Goal: Task Accomplishment & Management: Complete application form

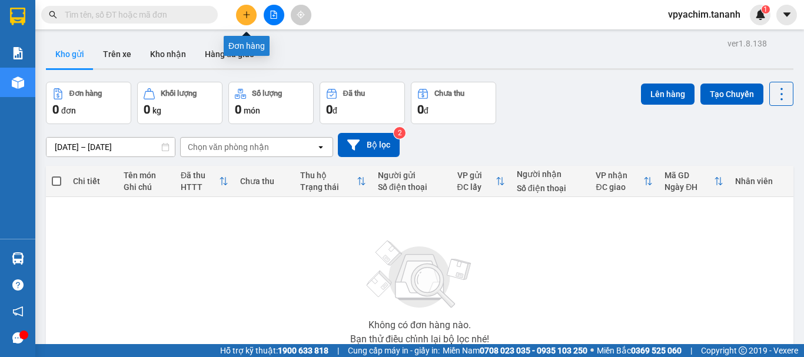
click at [245, 10] on button at bounding box center [246, 15] width 21 height 21
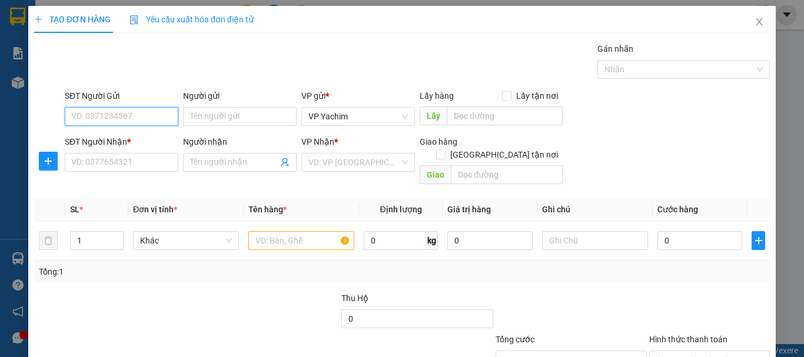
click at [141, 119] on input "SĐT Người Gửi" at bounding box center [122, 116] width 114 height 19
type input "0375219385"
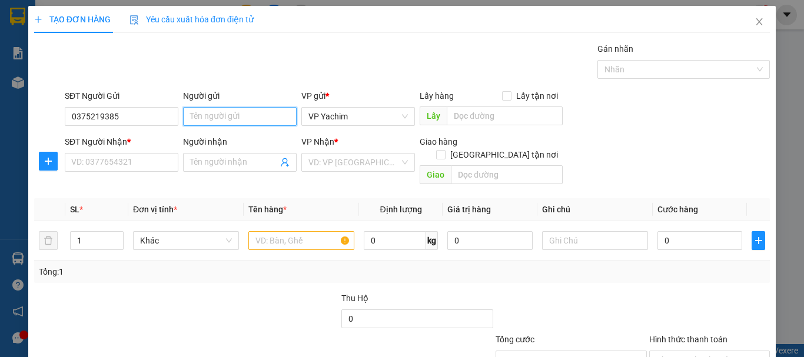
click at [251, 110] on input "Người gửi" at bounding box center [240, 116] width 114 height 19
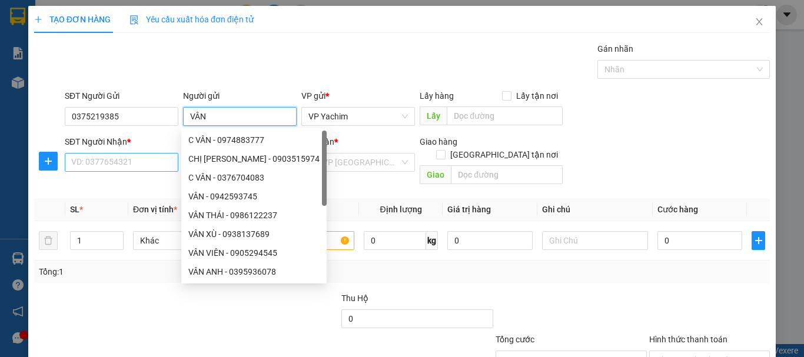
type input "VÂN"
click at [125, 165] on input "SĐT Người Nhận *" at bounding box center [122, 162] width 114 height 19
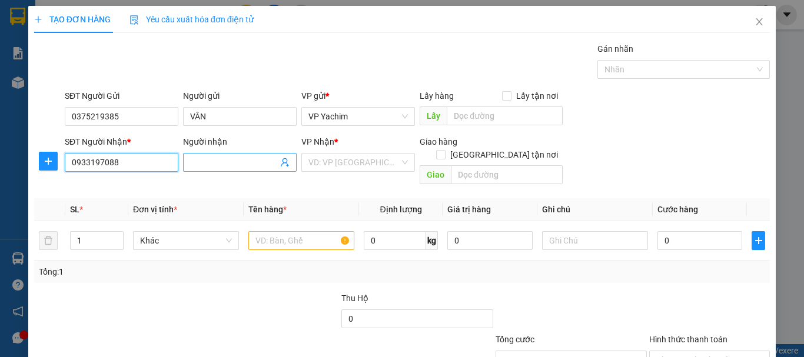
type input "0933197088"
click at [257, 164] on input "Người nhận" at bounding box center [234, 162] width 88 height 13
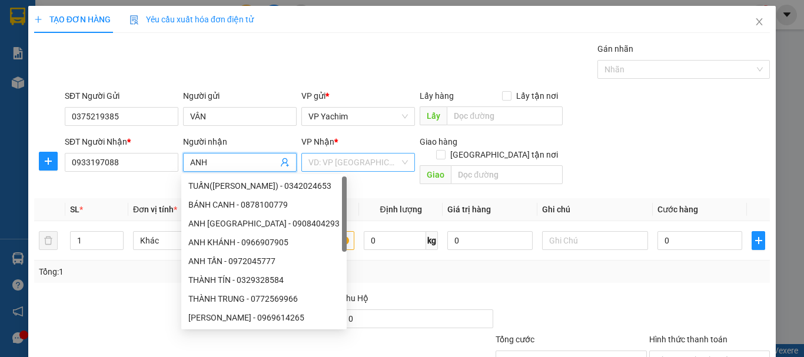
type input "ANH"
click at [333, 160] on input "search" at bounding box center [354, 163] width 91 height 18
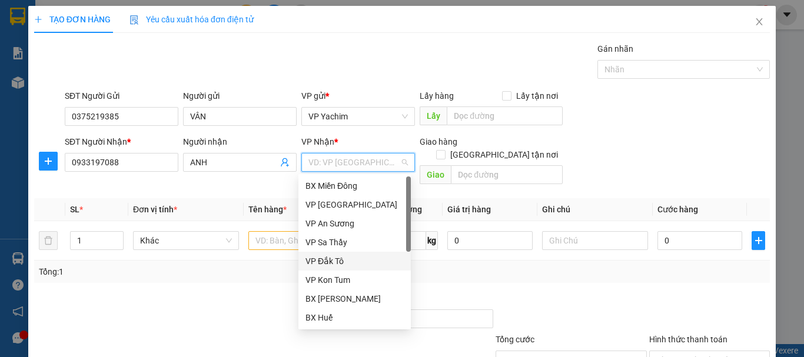
scroll to position [132, 0]
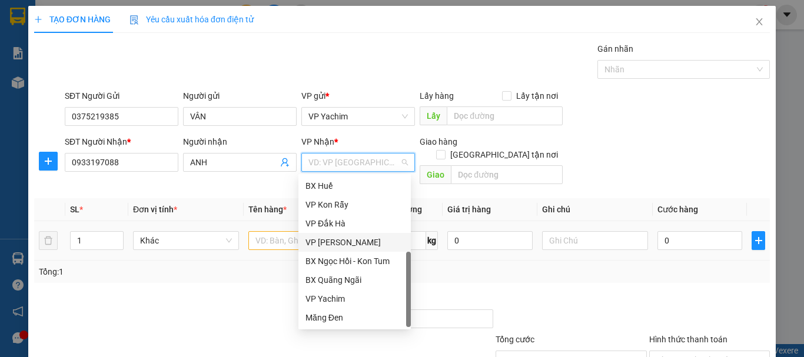
drag, startPoint x: 345, startPoint y: 245, endPoint x: 355, endPoint y: 241, distance: 10.3
click at [346, 245] on div "VP [PERSON_NAME]" at bounding box center [355, 242] width 98 height 13
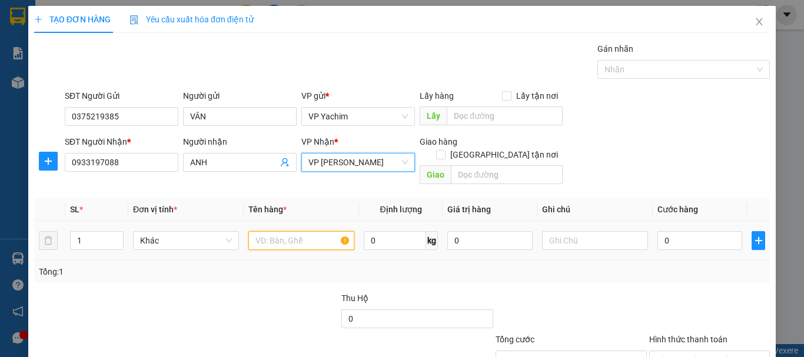
click at [277, 231] on input "text" at bounding box center [302, 240] width 106 height 19
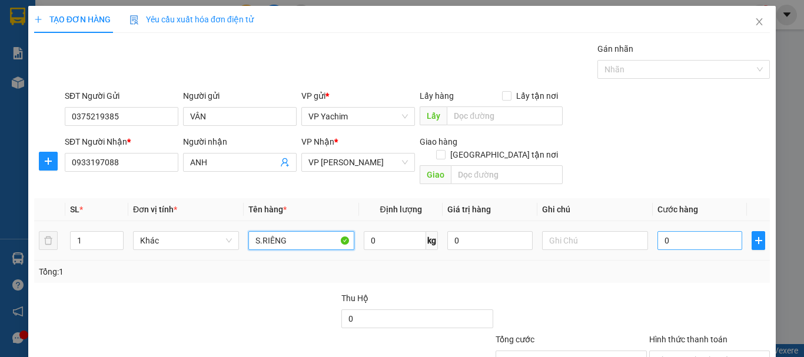
type input "S.RIÊNG"
click at [658, 231] on input "0" at bounding box center [700, 240] width 85 height 19
click at [653, 228] on td "0" at bounding box center [700, 240] width 94 height 39
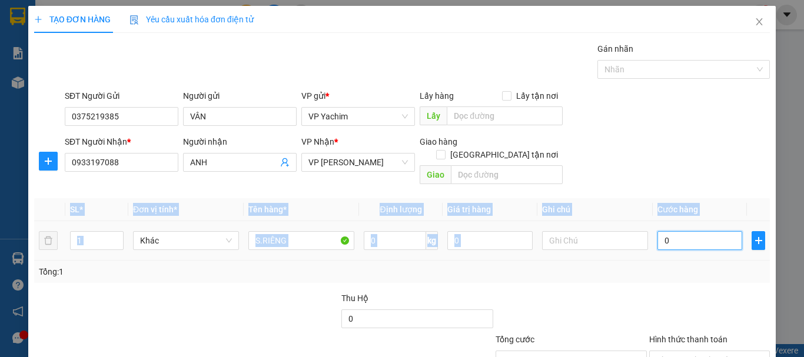
click at [653, 227] on td "0" at bounding box center [700, 240] width 94 height 39
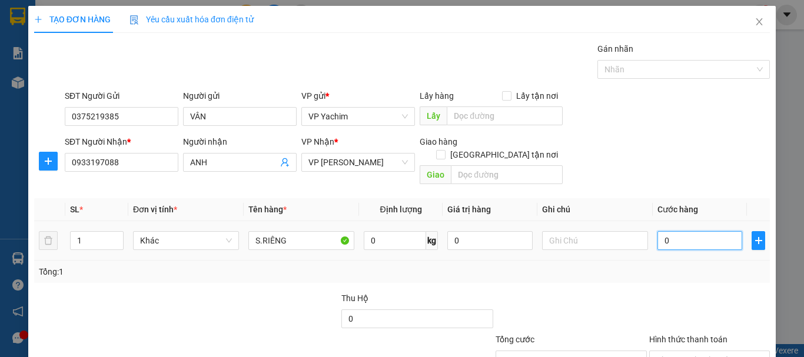
click at [658, 231] on input "0" at bounding box center [700, 240] width 85 height 19
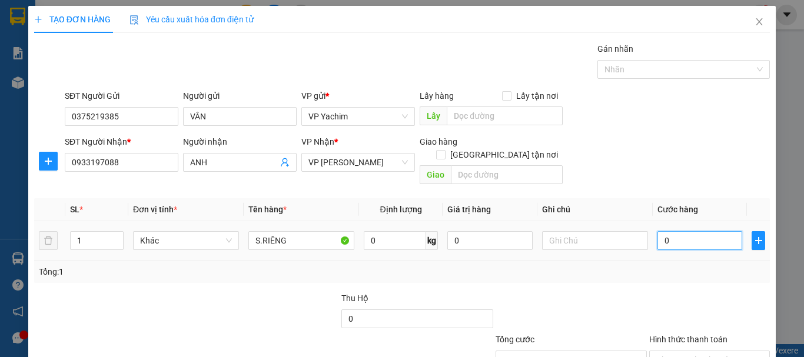
click at [658, 231] on input "0" at bounding box center [700, 240] width 85 height 19
type input "70"
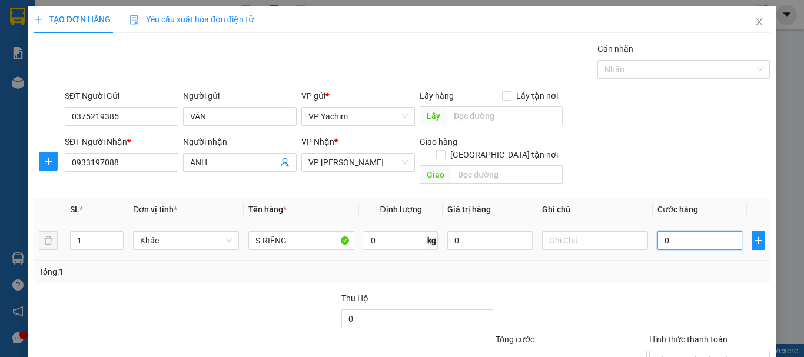
type input "70"
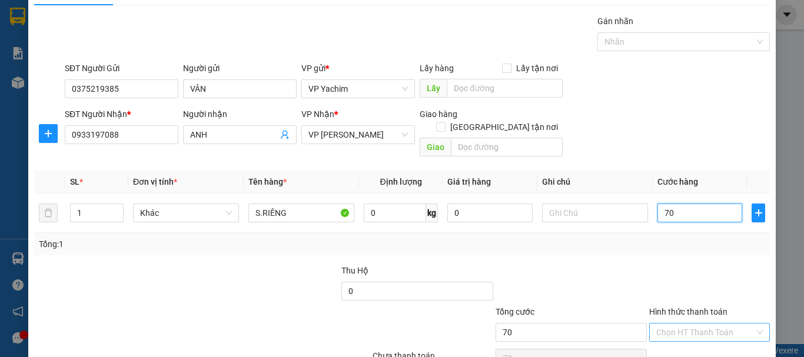
scroll to position [78, 0]
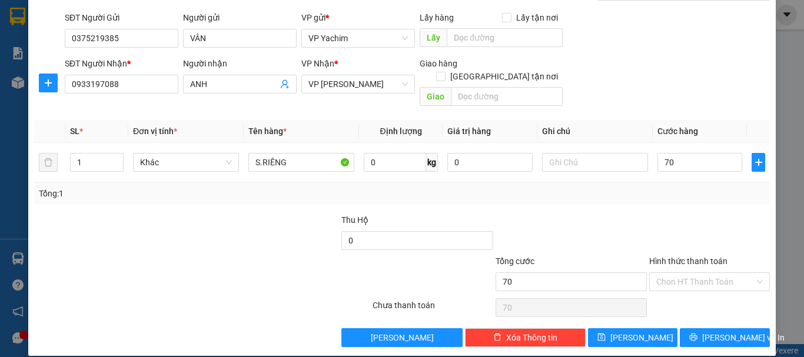
type input "7.000"
type input "7.000.000"
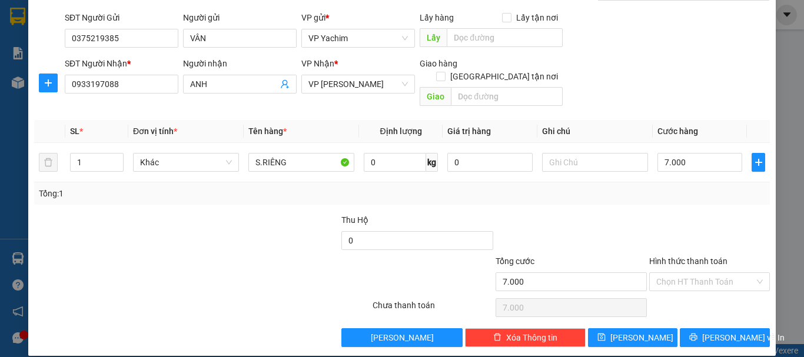
type input "7.000.000"
click at [575, 214] on div at bounding box center [572, 234] width 154 height 41
click at [694, 153] on input "7.000.000" at bounding box center [700, 162] width 85 height 19
type input "0"
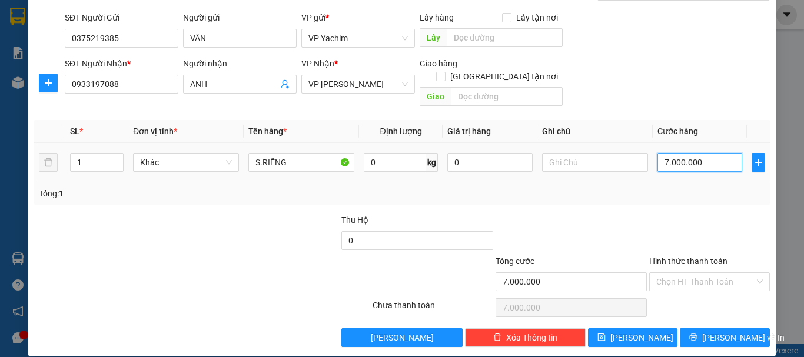
type input "0"
type input "70"
click at [705, 188] on div "Tổng: 1" at bounding box center [402, 194] width 736 height 22
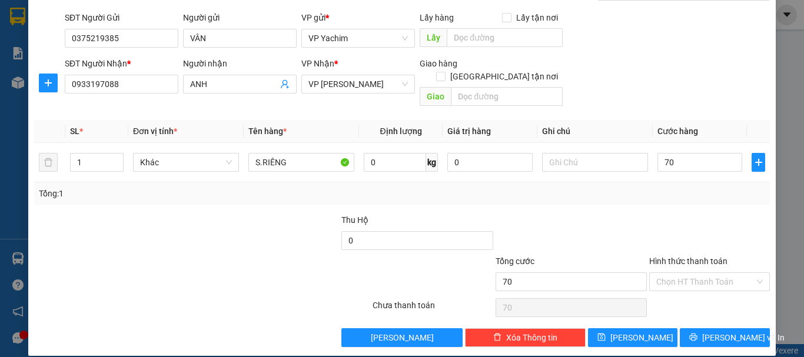
type input "70.000"
click at [709, 273] on input "Hình thức thanh toán" at bounding box center [706, 282] width 98 height 18
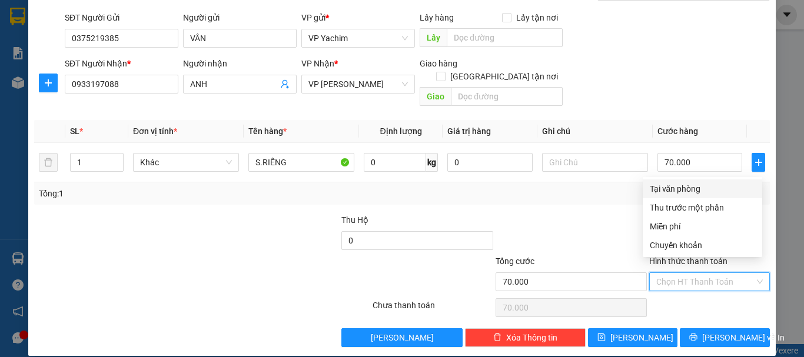
click at [662, 188] on div "Tại văn phòng" at bounding box center [702, 189] width 105 height 13
type input "0"
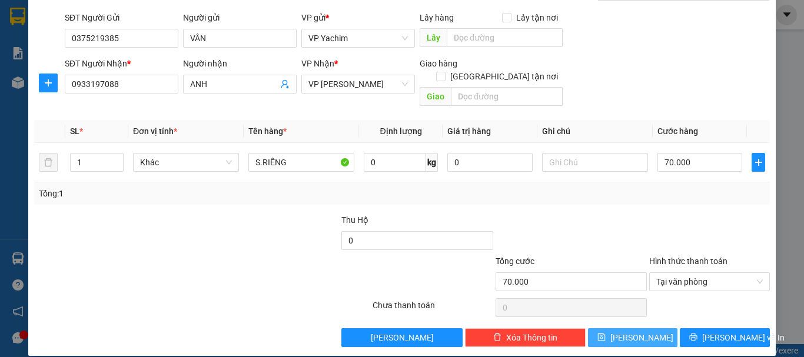
click at [644, 332] on button "[PERSON_NAME]" at bounding box center [633, 338] width 90 height 19
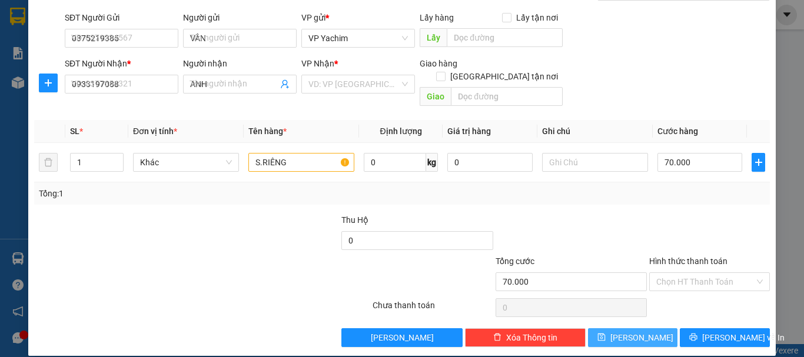
type input "0"
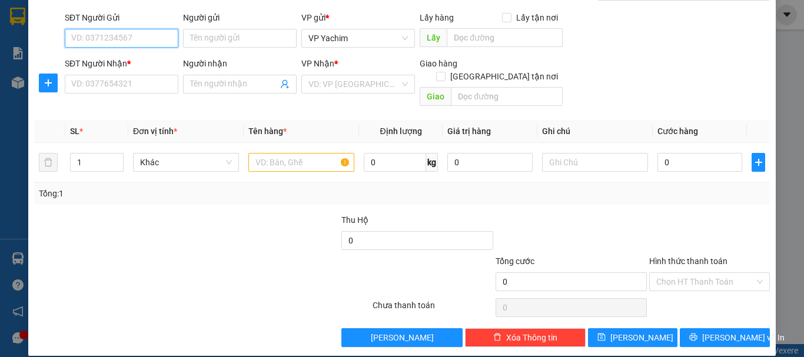
click at [112, 36] on input "SĐT Người Gửi" at bounding box center [122, 38] width 114 height 19
type input "0981204544"
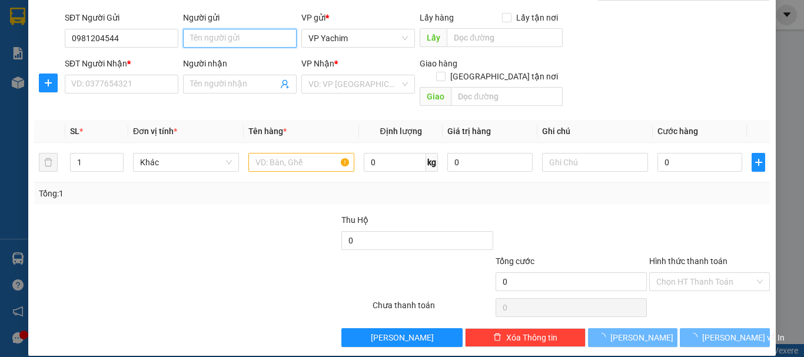
click at [224, 42] on input "Người gửi" at bounding box center [240, 38] width 114 height 19
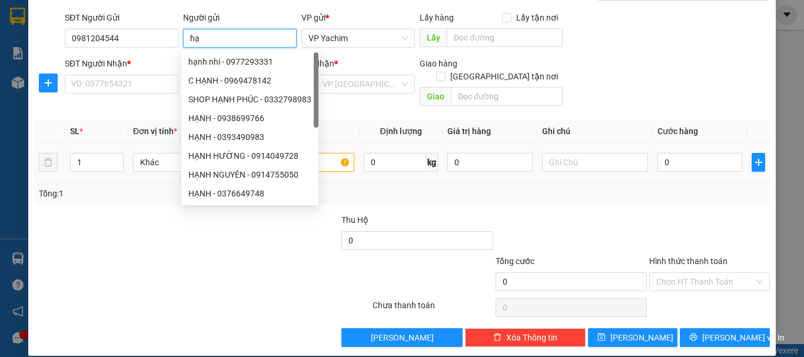
type input "h"
type input "HẠNH"
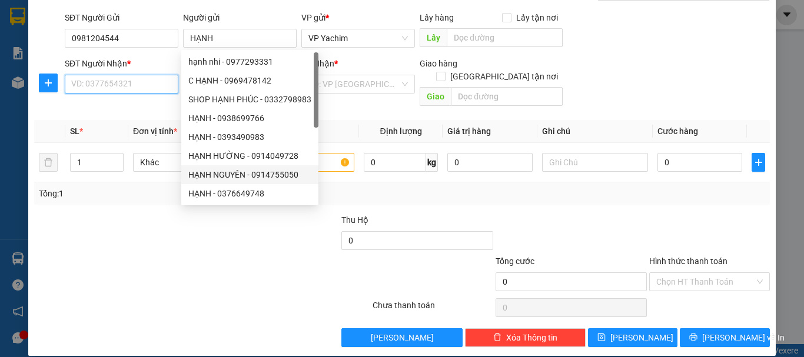
click at [112, 76] on input "SĐT Người Nhận *" at bounding box center [122, 84] width 114 height 19
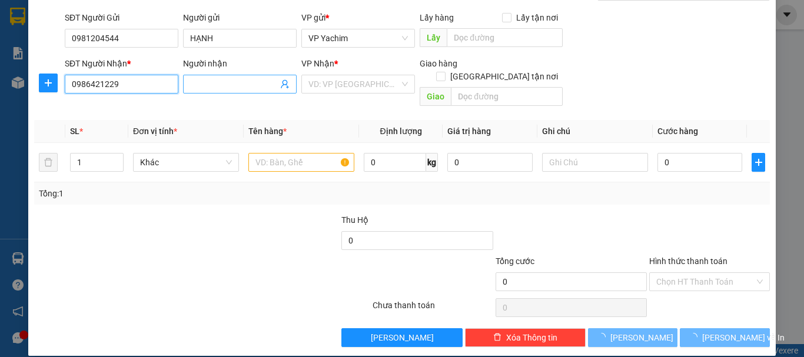
type input "0986421229"
click at [208, 78] on input "Người nhận" at bounding box center [234, 84] width 88 height 13
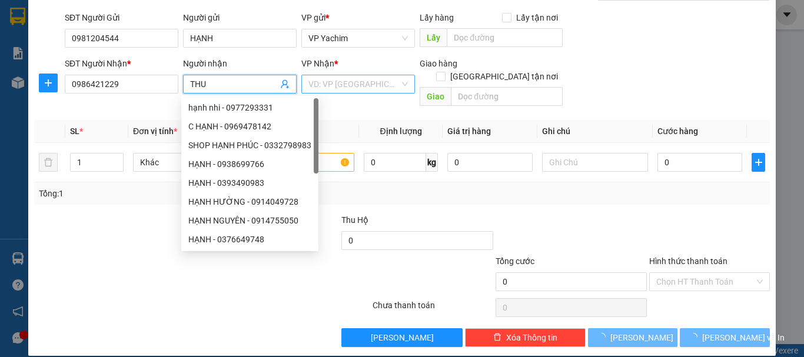
type input "THU"
click at [361, 82] on input "search" at bounding box center [354, 84] width 91 height 18
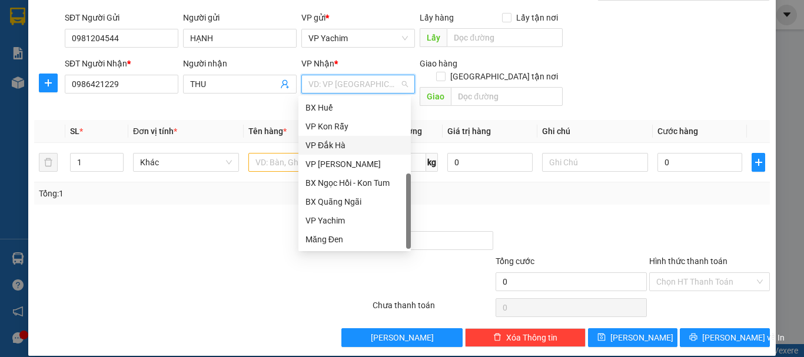
scroll to position [0, 0]
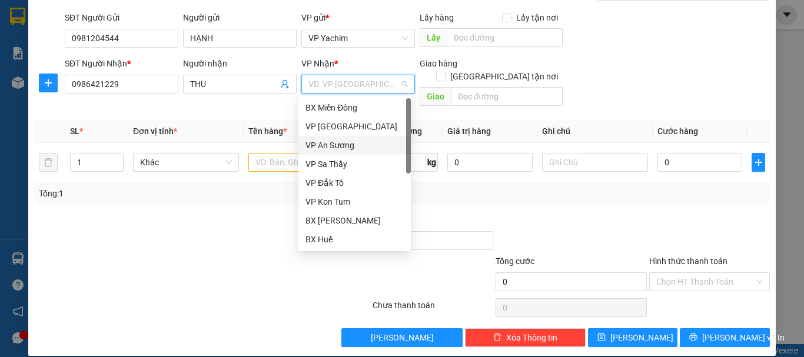
click at [360, 148] on div "VP An Sương" at bounding box center [355, 145] width 98 height 13
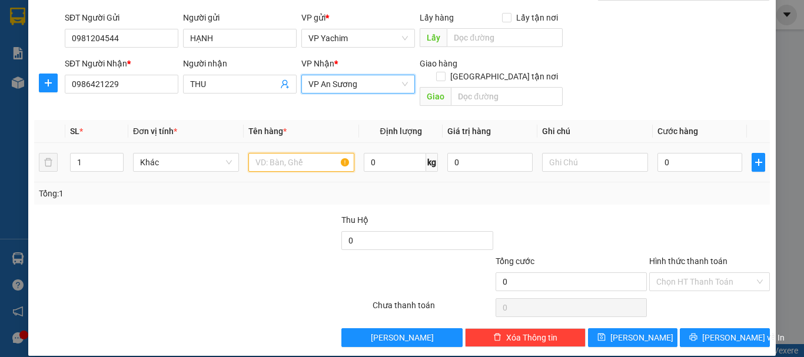
click at [279, 153] on input "text" at bounding box center [302, 162] width 106 height 19
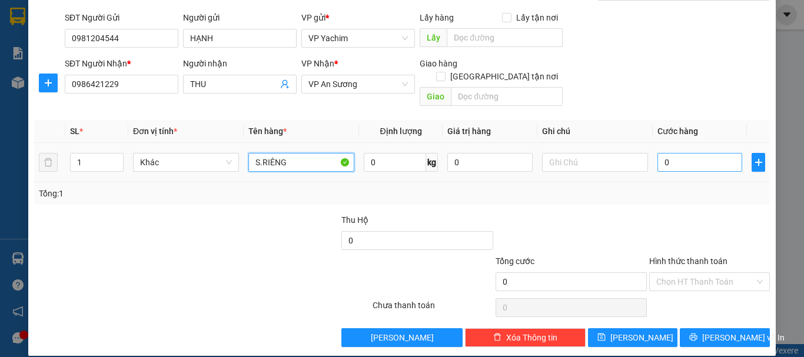
type input "S.RIÊNG"
click at [658, 153] on input "0" at bounding box center [700, 162] width 85 height 19
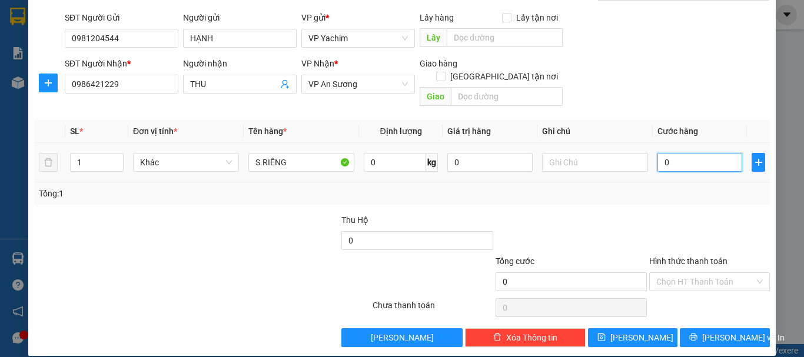
click at [658, 153] on input "0" at bounding box center [700, 162] width 85 height 19
type input "10"
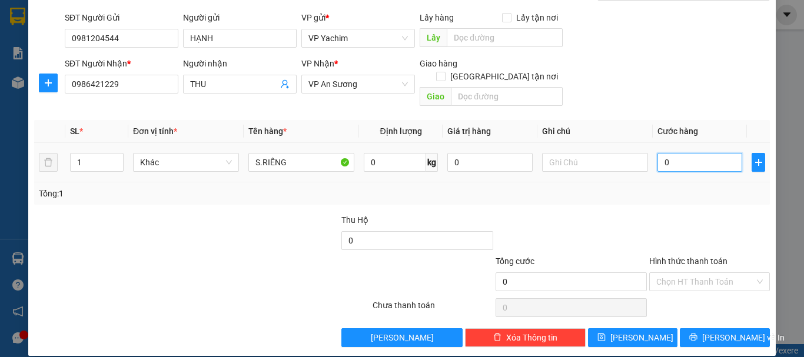
type input "10"
type input "100"
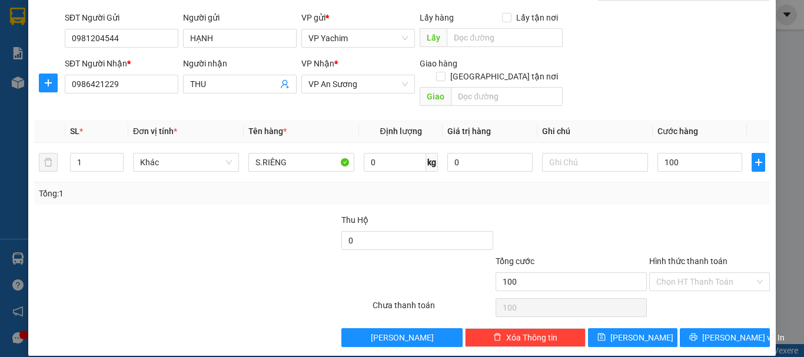
drag, startPoint x: 707, startPoint y: 190, endPoint x: 709, endPoint y: 199, distance: 9.0
click at [707, 190] on div "Tổng: 1" at bounding box center [402, 194] width 736 height 22
type input "100.000"
click at [707, 273] on input "Hình thức thanh toán" at bounding box center [706, 282] width 98 height 18
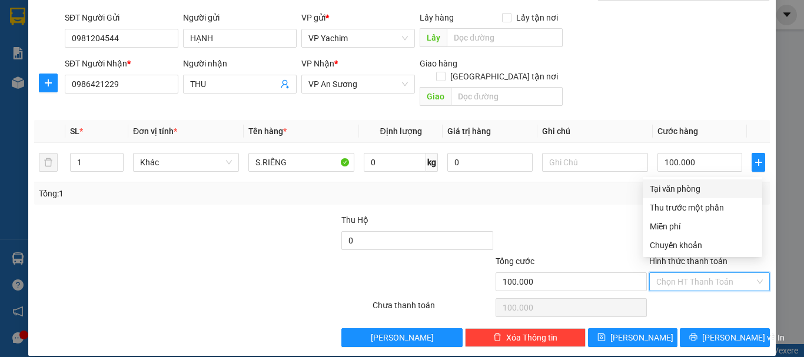
click at [670, 186] on div "Tại văn phòng" at bounding box center [702, 189] width 105 height 13
type input "0"
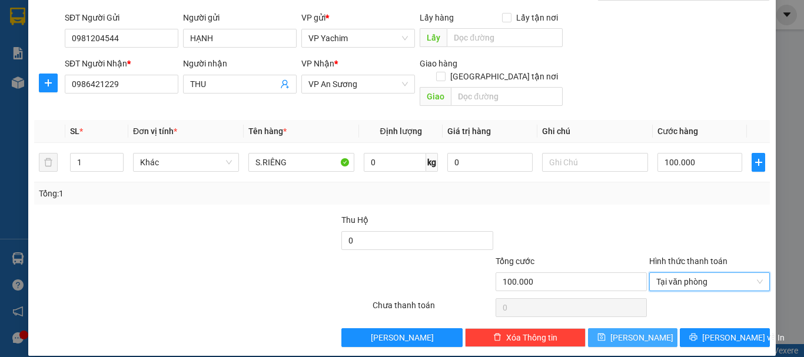
click at [631, 332] on span "[PERSON_NAME]" at bounding box center [642, 338] width 63 height 13
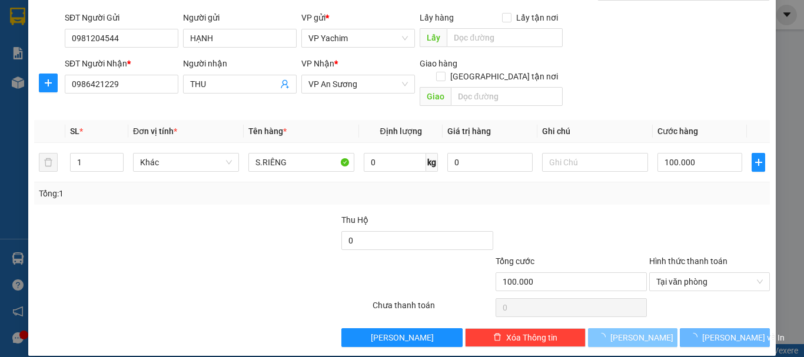
type input "0"
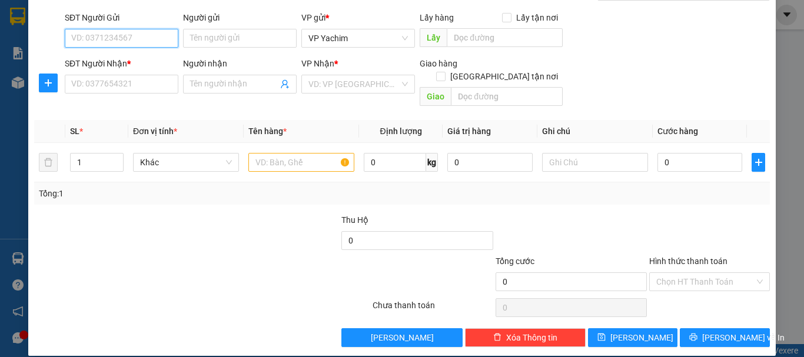
click at [118, 40] on input "SĐT Người Gửi" at bounding box center [122, 38] width 114 height 19
click at [105, 68] on div "0876977776 - ANH" at bounding box center [120, 61] width 112 height 19
type input "0876977776"
type input "ANH"
type input "0907052248"
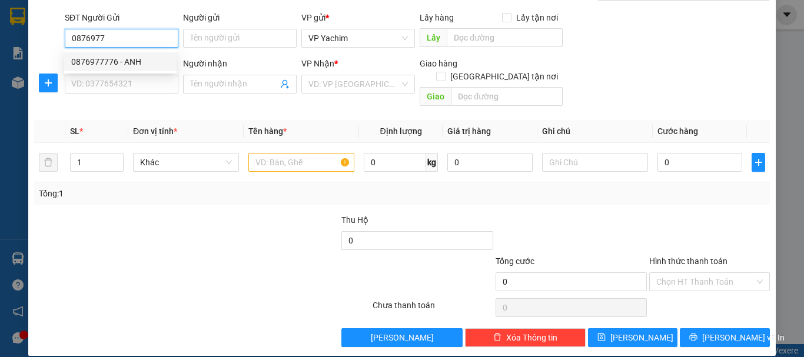
type input "CHỊ"
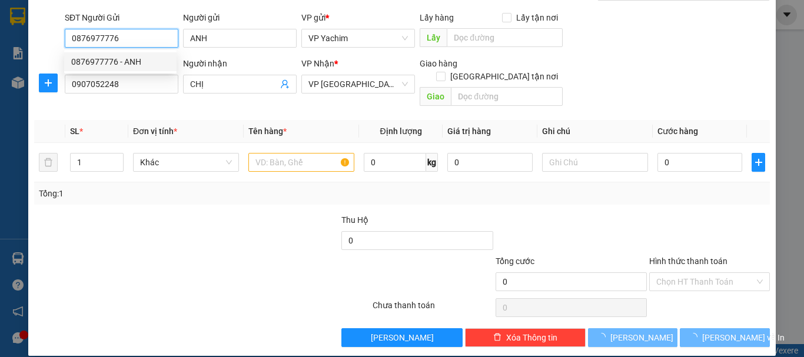
type input "50.000"
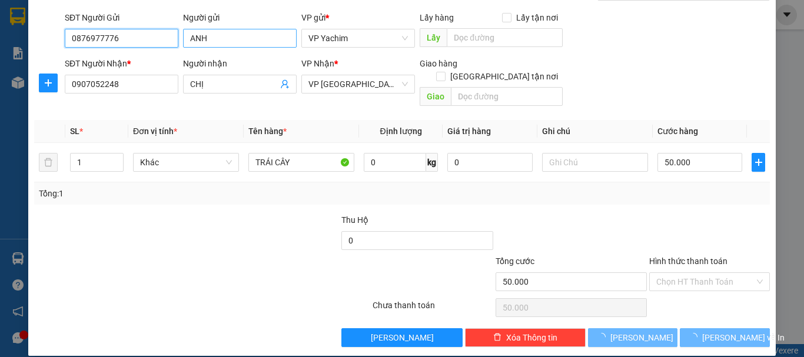
type input "0876977776"
click at [231, 34] on input "ANH" at bounding box center [240, 38] width 114 height 19
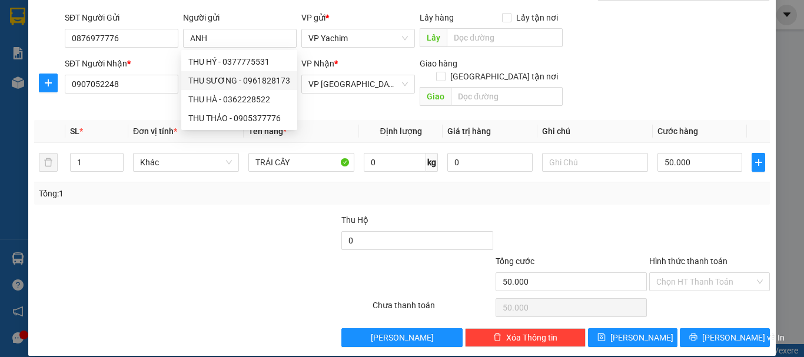
click at [147, 95] on div "SĐT Người Nhận * 0907052248" at bounding box center [122, 77] width 114 height 41
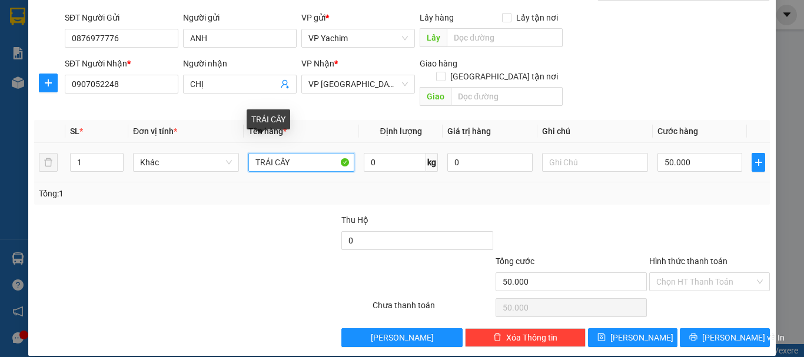
click at [306, 153] on input "TRÁI CÂY" at bounding box center [302, 162] width 106 height 19
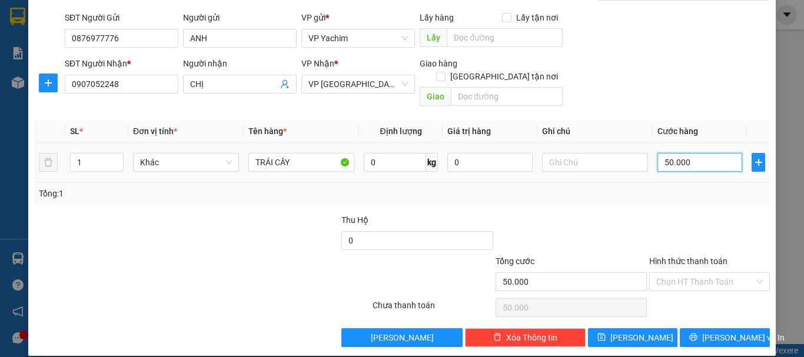
click at [661, 153] on input "50.000" at bounding box center [700, 162] width 85 height 19
click at [662, 153] on input "50.000" at bounding box center [700, 162] width 85 height 19
click at [662, 154] on input "50.000" at bounding box center [700, 162] width 85 height 19
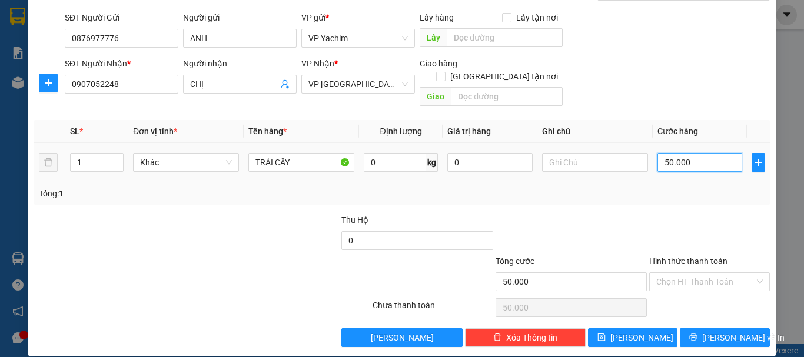
type input "0"
type input "870.000"
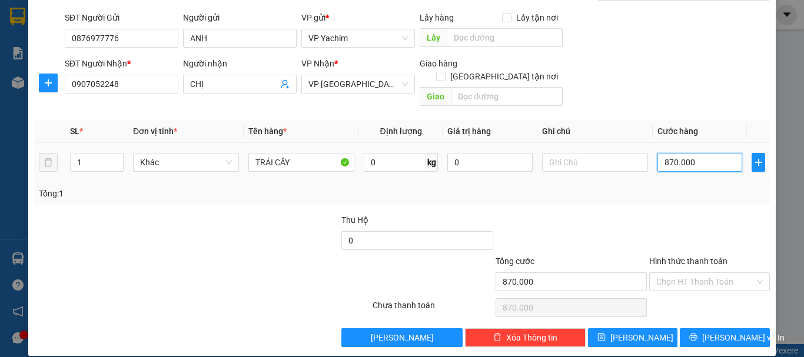
type input "80.000"
type input "0"
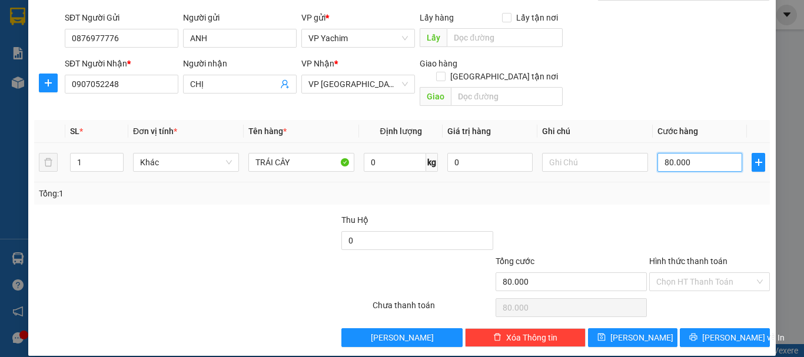
type input "0.000"
type input "70.000"
click at [680, 273] on input "Hình thức thanh toán" at bounding box center [706, 282] width 98 height 18
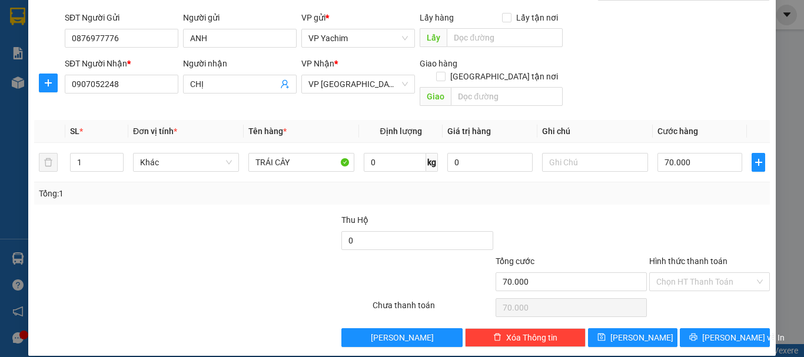
type input "70.000"
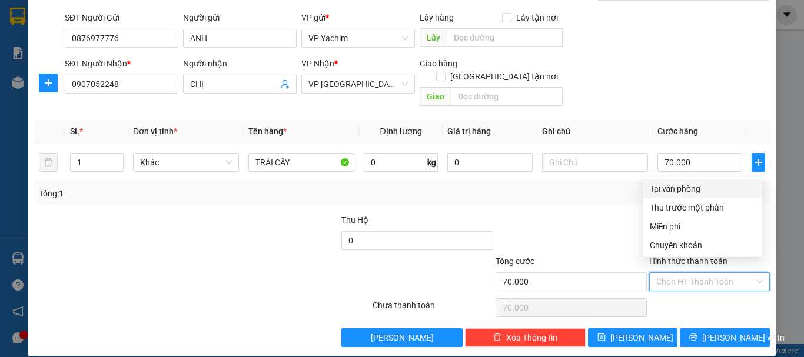
click at [677, 190] on div "Tại văn phòng" at bounding box center [702, 189] width 105 height 13
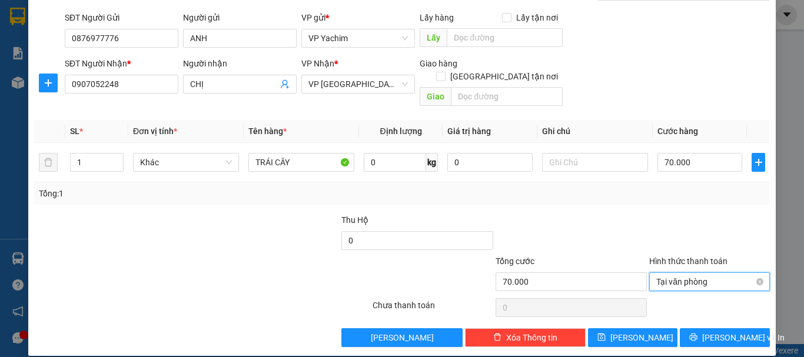
click at [691, 273] on span "Tại văn phòng" at bounding box center [710, 282] width 107 height 18
click at [600, 214] on div at bounding box center [572, 234] width 154 height 41
click at [685, 273] on span "Tại văn phòng" at bounding box center [710, 282] width 107 height 18
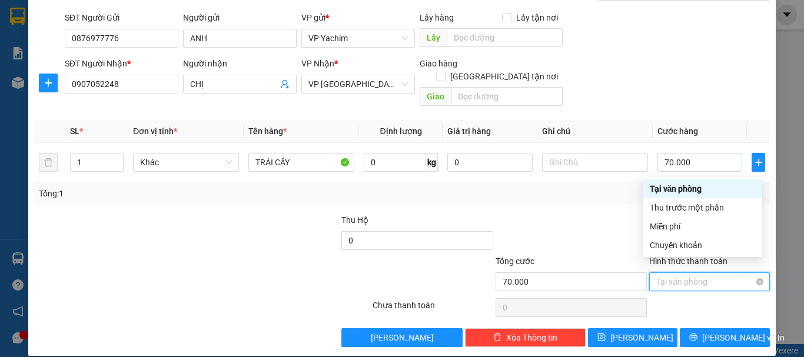
type input "70.000"
click at [572, 222] on div at bounding box center [572, 234] width 154 height 41
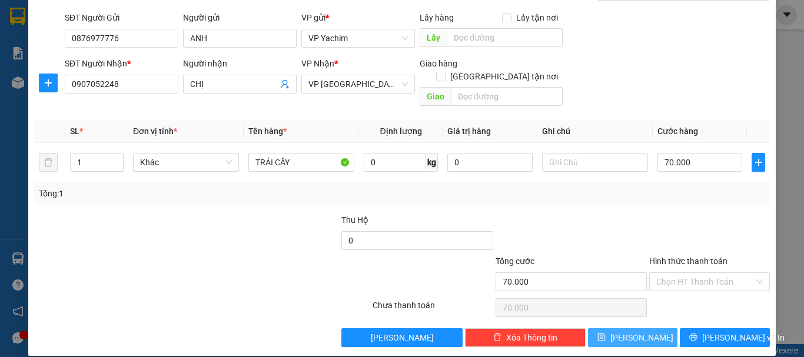
click at [624, 329] on button "[PERSON_NAME]" at bounding box center [633, 338] width 90 height 19
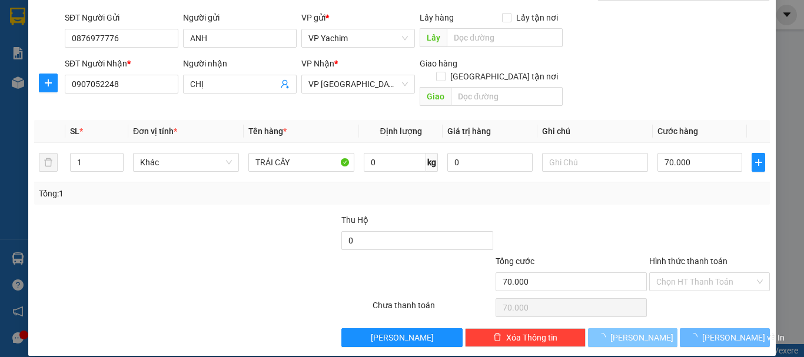
type input "0"
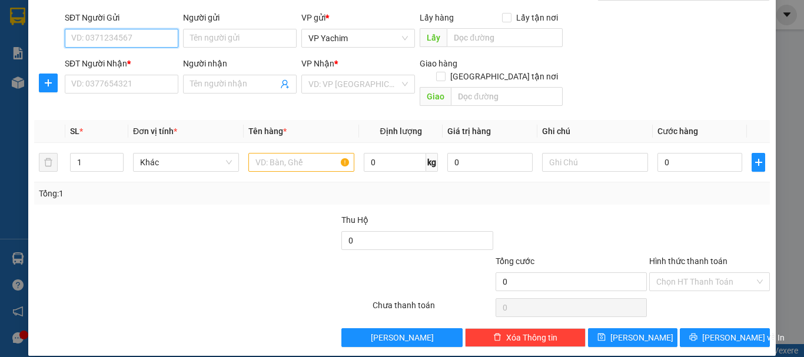
click at [114, 32] on input "SĐT Người Gửi" at bounding box center [122, 38] width 114 height 19
type input "0984956638"
click at [130, 62] on div "0984956638 - CHƯƠNG" at bounding box center [120, 61] width 98 height 13
type input "CHƯƠNG"
type input "0972799837"
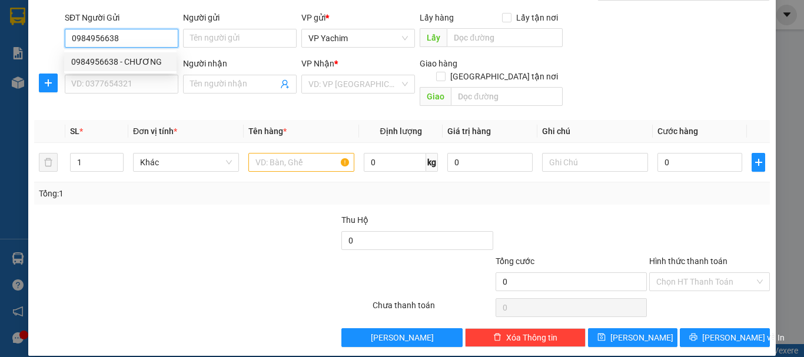
type input "OANH"
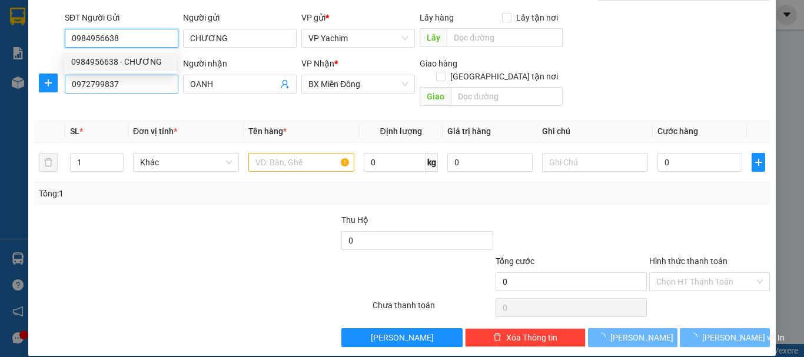
type input "70.000"
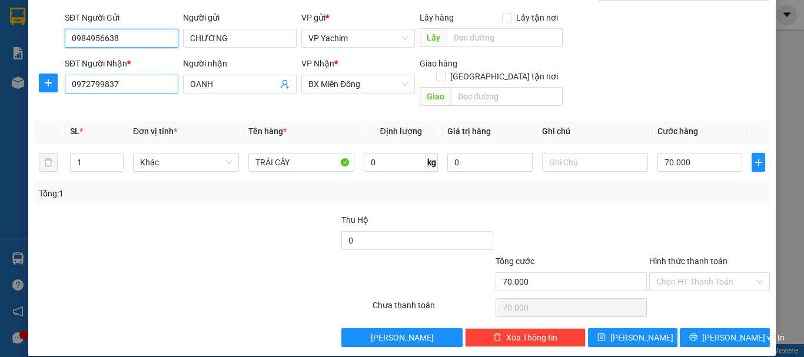
type input "0984956638"
click at [130, 84] on input "0972799837" at bounding box center [122, 84] width 114 height 19
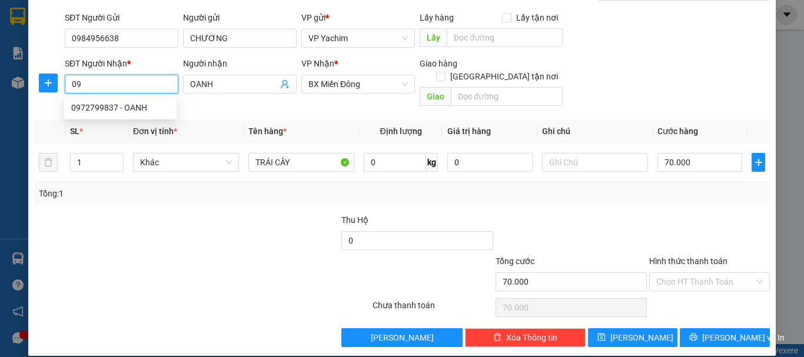
type input "0"
type input "0372221122"
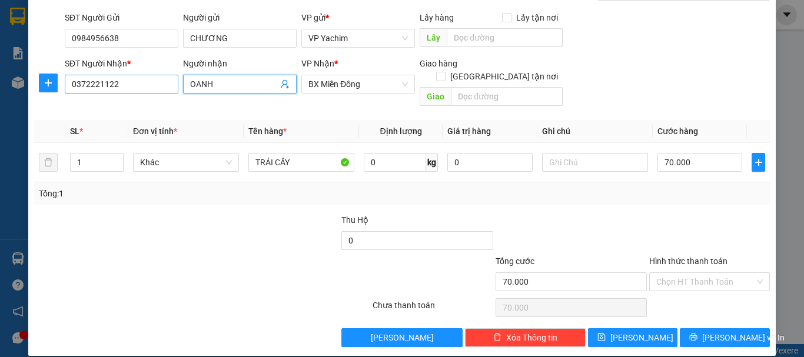
drag, startPoint x: 207, startPoint y: 88, endPoint x: 173, endPoint y: 93, distance: 34.5
click at [173, 93] on div "SĐT Người Nhận * 0372221122 Người nhận OANH OANH VP Nhận * BX Miền Đông Giao hà…" at bounding box center [417, 84] width 710 height 54
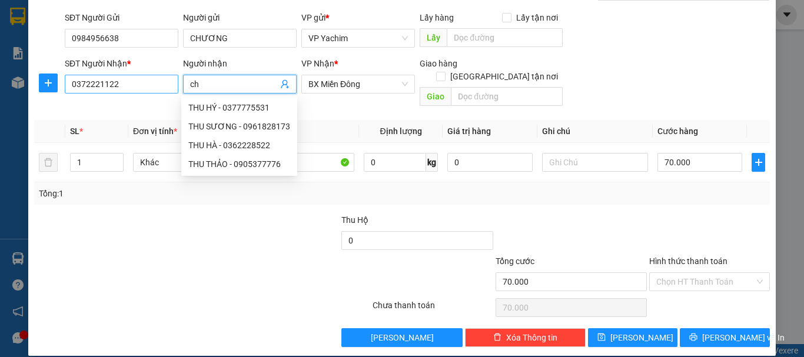
type input "c"
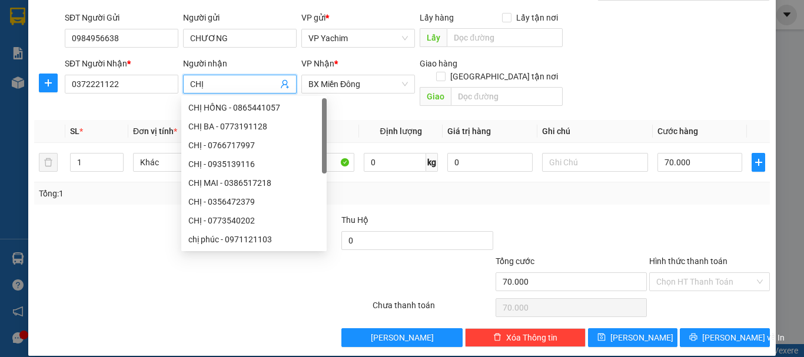
type input "CHỊ"
click at [314, 120] on th "Tên hàng *" at bounding box center [301, 131] width 115 height 23
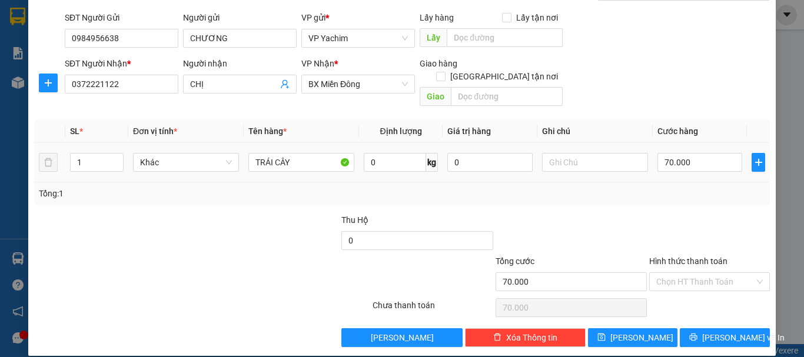
click at [325, 214] on div at bounding box center [264, 234] width 154 height 41
click at [665, 153] on input "70.000" at bounding box center [700, 162] width 85 height 19
click at [662, 153] on input "70.000" at bounding box center [700, 162] width 85 height 19
type input "0"
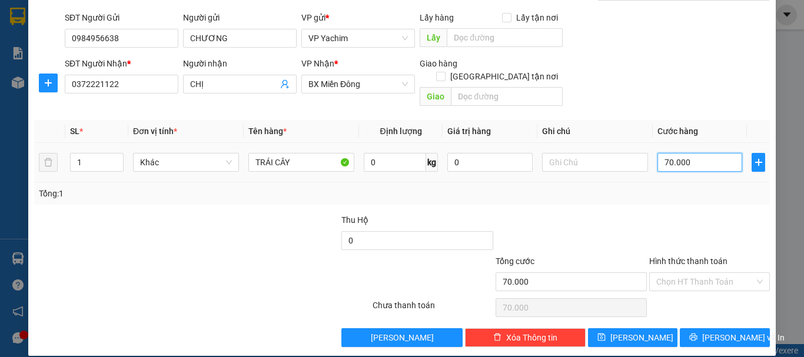
type input "0.000"
type input "10.000"
type input "100.000"
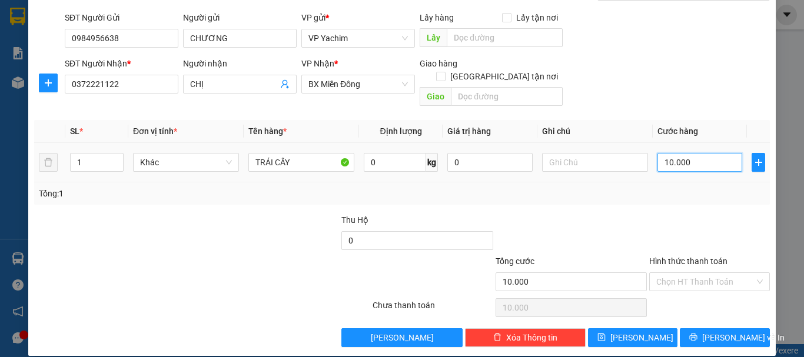
type input "100.000"
click at [694, 273] on input "Hình thức thanh toán" at bounding box center [706, 282] width 98 height 18
type input "100.000"
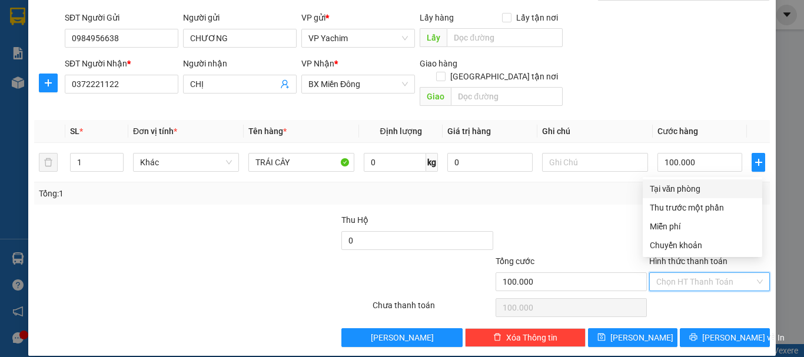
drag, startPoint x: 658, startPoint y: 185, endPoint x: 666, endPoint y: 193, distance: 11.3
click at [659, 185] on div "Tại văn phòng" at bounding box center [702, 189] width 105 height 13
type input "0"
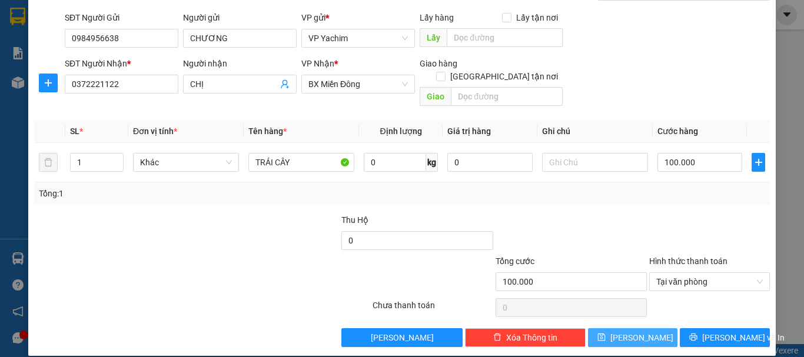
click at [628, 332] on span "[PERSON_NAME]" at bounding box center [642, 338] width 63 height 13
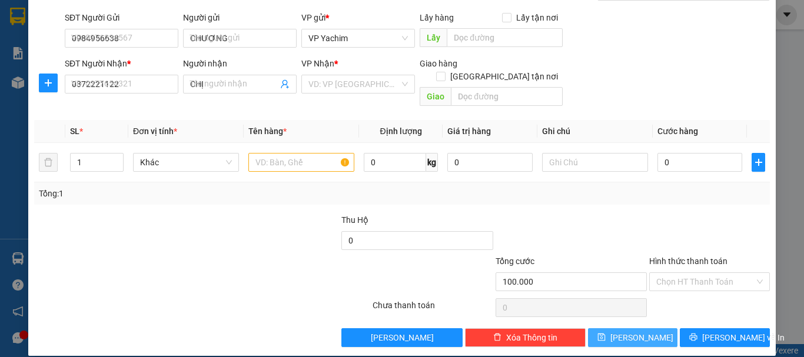
type input "0"
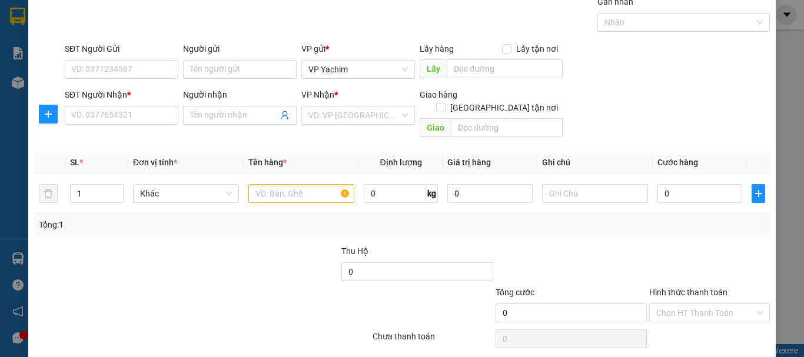
scroll to position [19, 0]
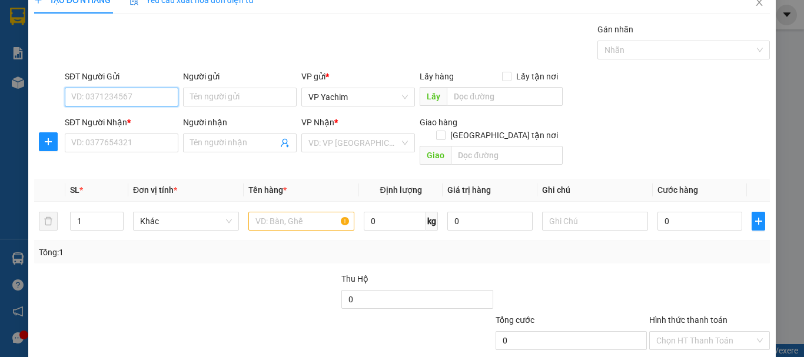
click at [121, 95] on input "SĐT Người Gửi" at bounding box center [122, 97] width 114 height 19
type input "0862897821"
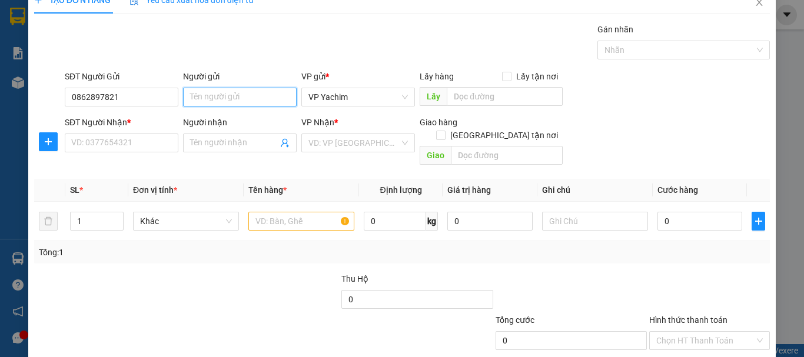
click at [191, 96] on input "Người gửi" at bounding box center [240, 97] width 114 height 19
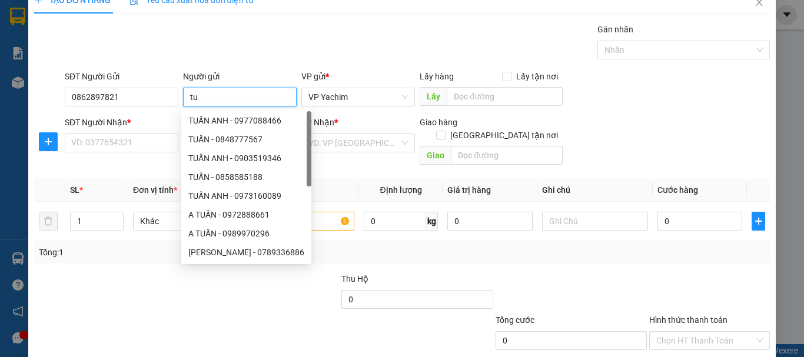
type input "t"
type input "TUẤN"
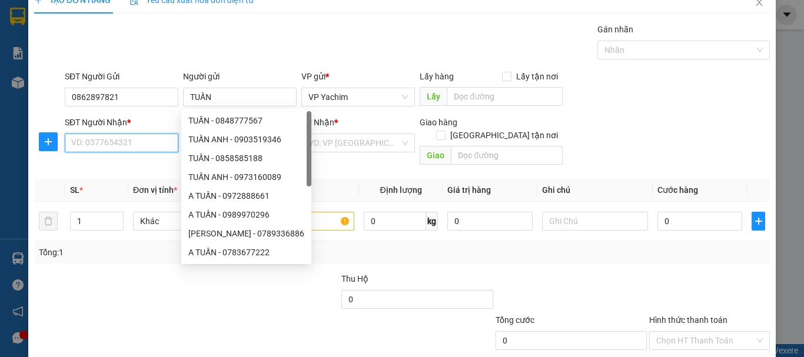
click at [153, 140] on input "SĐT Người Nhận *" at bounding box center [122, 143] width 114 height 19
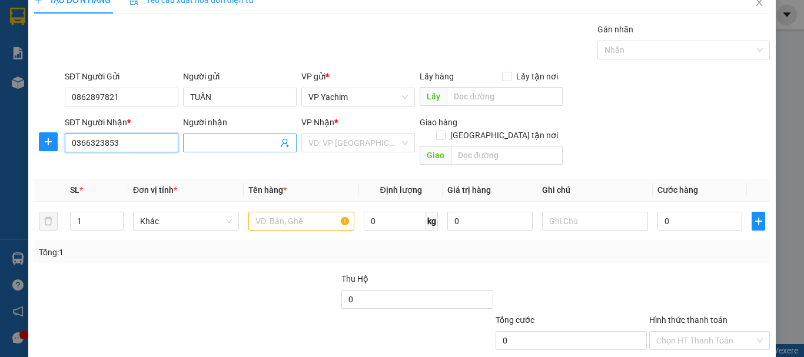
type input "0366323853"
click at [220, 141] on input "Người nhận" at bounding box center [234, 143] width 88 height 13
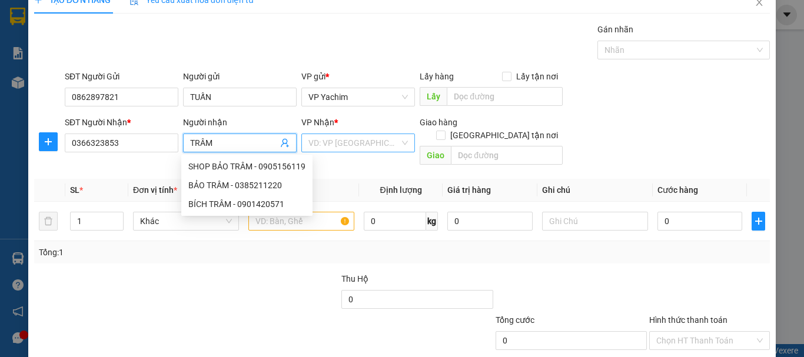
type input "TRÂM"
click at [314, 143] on input "search" at bounding box center [354, 143] width 91 height 18
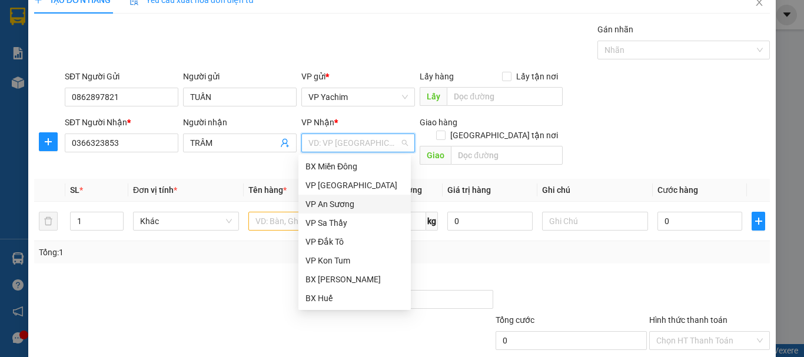
click at [335, 207] on div "VP An Sương" at bounding box center [355, 204] width 98 height 13
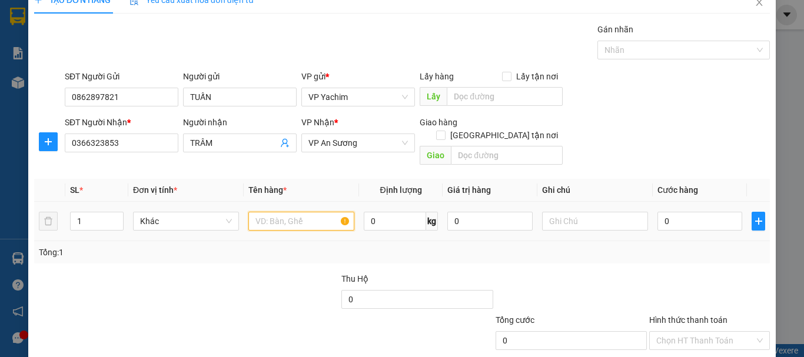
click at [295, 214] on input "text" at bounding box center [302, 221] width 106 height 19
type input "TRÁI CÂY"
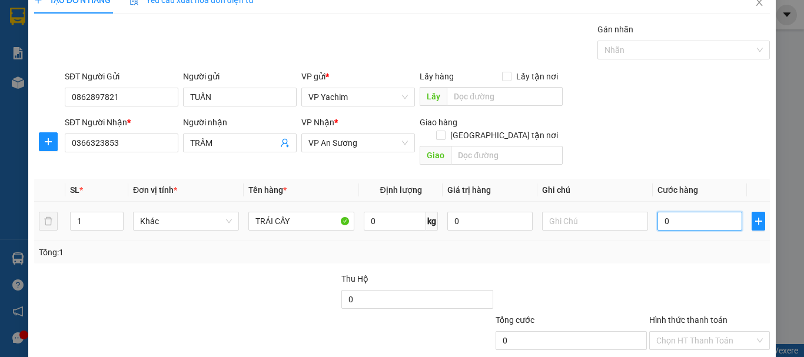
click at [658, 212] on input "0" at bounding box center [700, 221] width 85 height 19
type input "50"
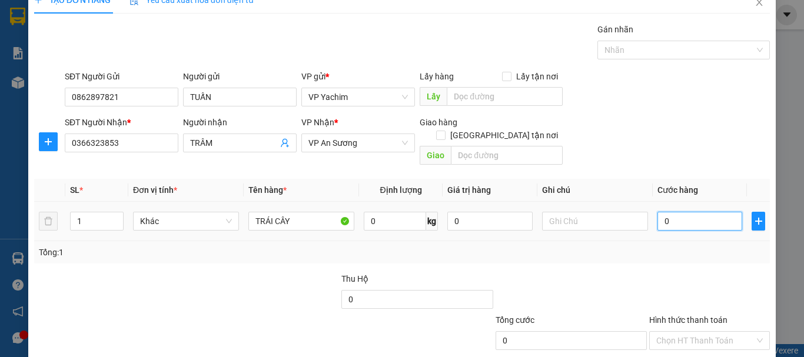
type input "50"
click at [681, 332] on input "Hình thức thanh toán" at bounding box center [706, 341] width 98 height 18
type input "50.000"
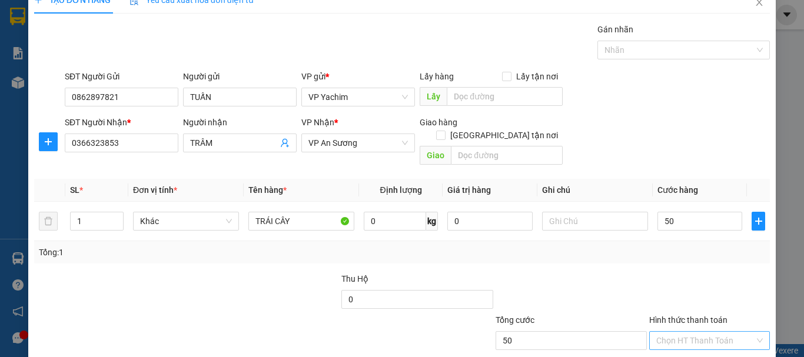
type input "50.000"
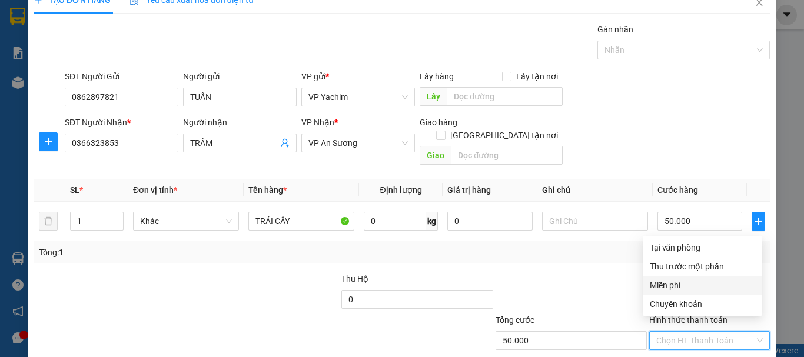
click at [596, 273] on div at bounding box center [572, 293] width 154 height 41
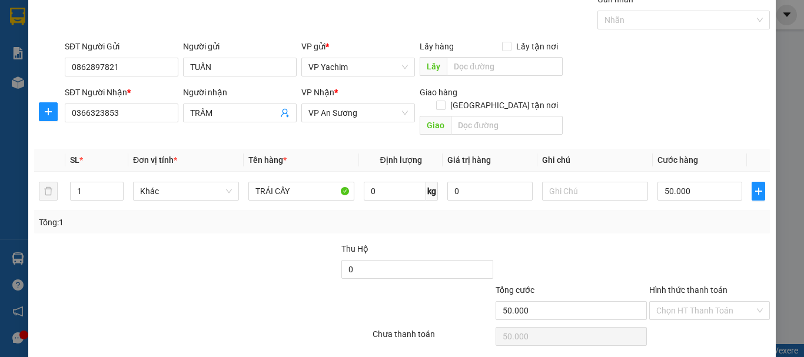
scroll to position [78, 0]
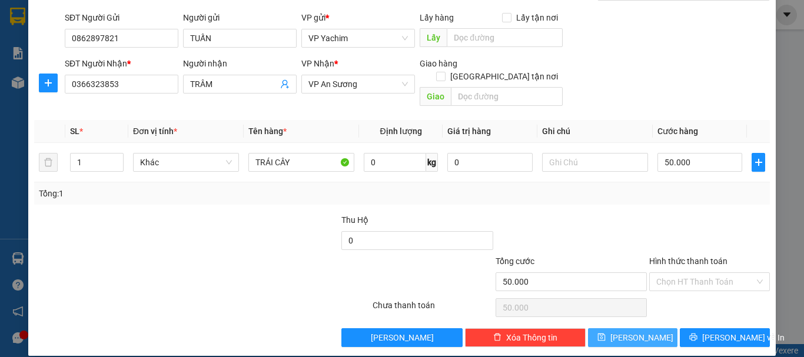
click at [642, 329] on button "[PERSON_NAME]" at bounding box center [633, 338] width 90 height 19
type input "0"
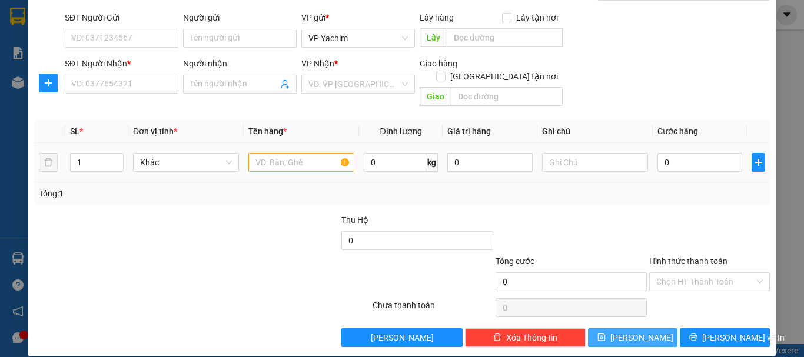
scroll to position [0, 0]
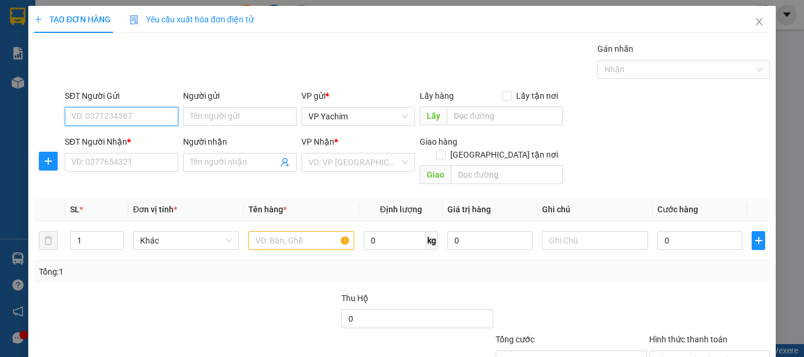
click at [92, 114] on input "SĐT Người Gửi" at bounding box center [122, 116] width 114 height 19
type input "0971498701"
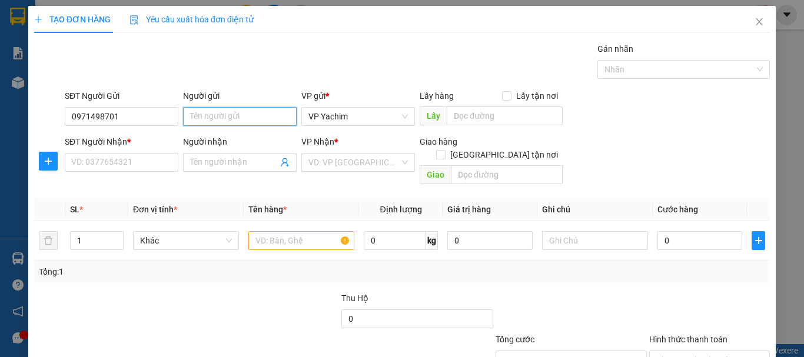
click at [202, 111] on input "Người gửi" at bounding box center [240, 116] width 114 height 19
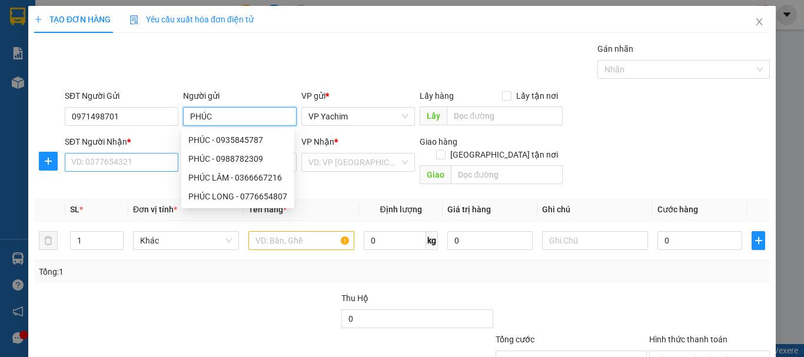
type input "PHÚC"
click at [125, 166] on input "SĐT Người Nhận *" at bounding box center [122, 162] width 114 height 19
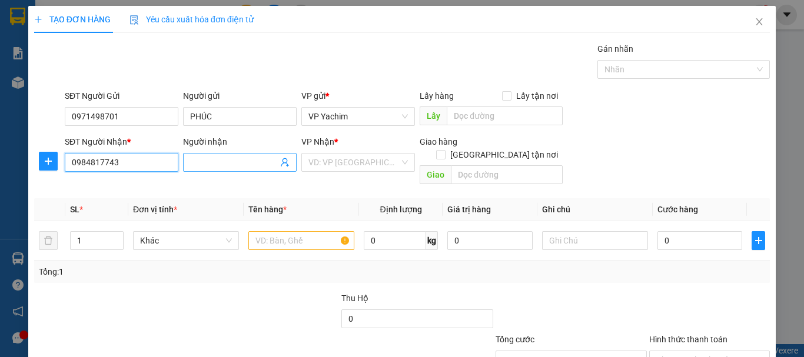
type input "0984817743"
click at [210, 157] on input "Người nhận" at bounding box center [234, 162] width 88 height 13
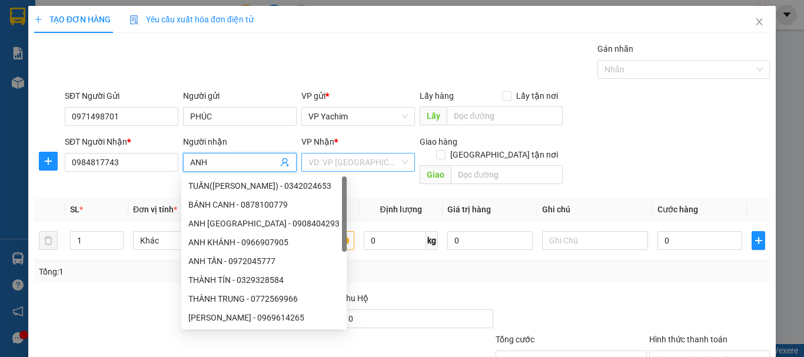
drag, startPoint x: 210, startPoint y: 157, endPoint x: 323, endPoint y: 169, distance: 113.2
drag, startPoint x: 323, startPoint y: 169, endPoint x: 298, endPoint y: 165, distance: 25.1
click at [293, 167] on span "ANH" at bounding box center [240, 162] width 114 height 19
type input "ANH"
click at [314, 160] on input "search" at bounding box center [354, 163] width 91 height 18
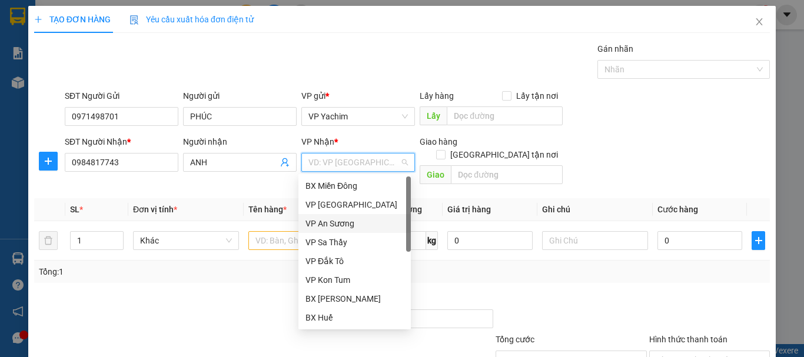
click at [334, 177] on div "BX Miền Đông" at bounding box center [355, 186] width 112 height 19
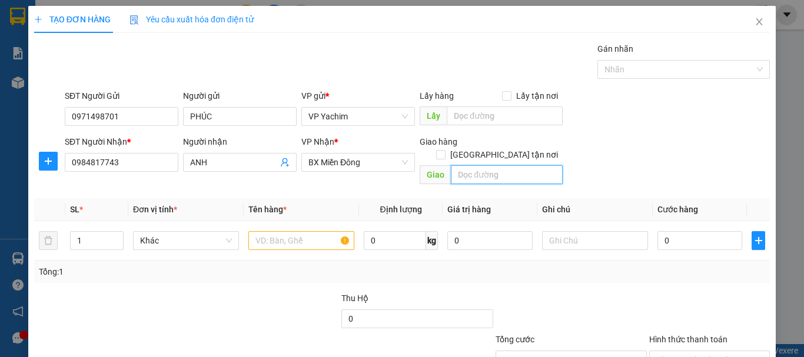
click at [471, 165] on input "text" at bounding box center [507, 174] width 112 height 19
type input "NHA BÍCH-CHƠN THÀNH"
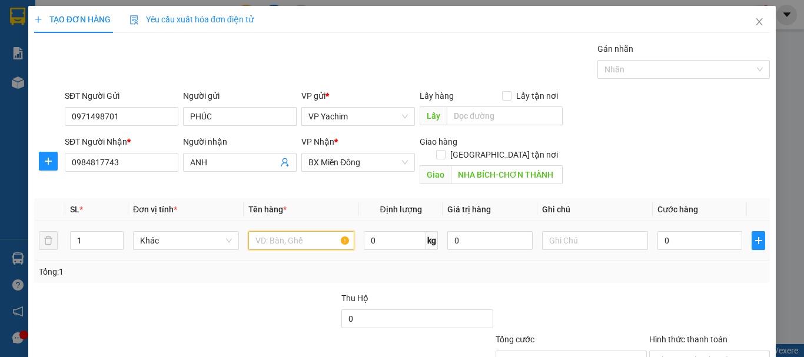
click at [267, 231] on input "text" at bounding box center [302, 240] width 106 height 19
click at [100, 232] on input "1" at bounding box center [97, 241] width 52 height 18
type input "6"
click at [277, 231] on input "text" at bounding box center [302, 240] width 106 height 19
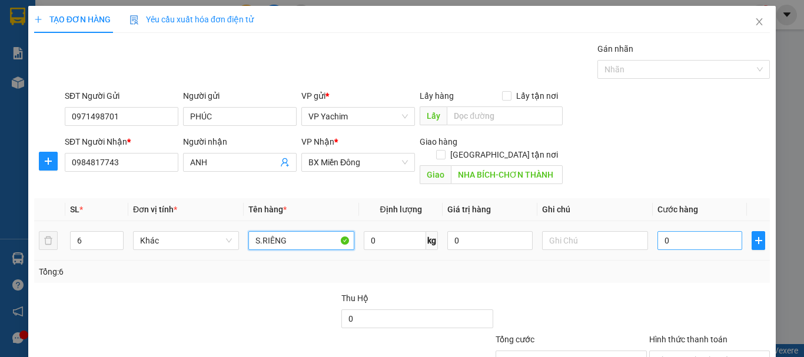
type input "S.RIÊNG"
click at [658, 233] on input "0" at bounding box center [700, 240] width 85 height 19
click at [658, 231] on input "0" at bounding box center [700, 240] width 85 height 19
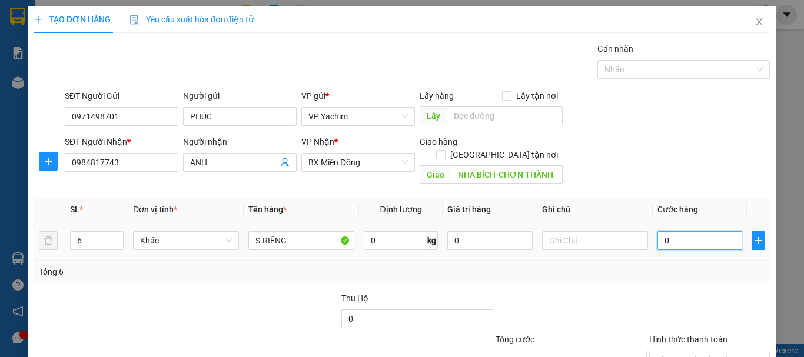
type input "60"
type input "670"
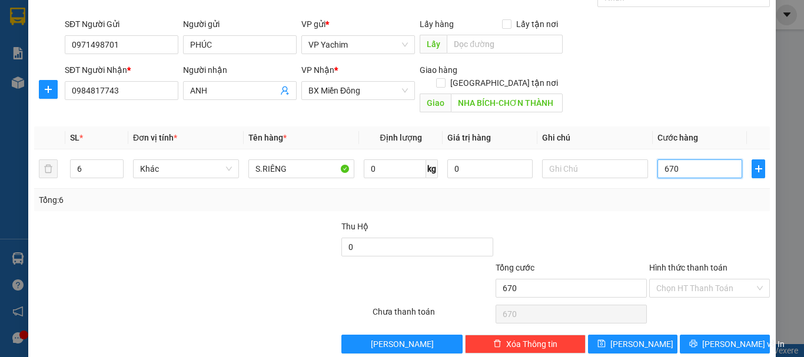
scroll to position [78, 0]
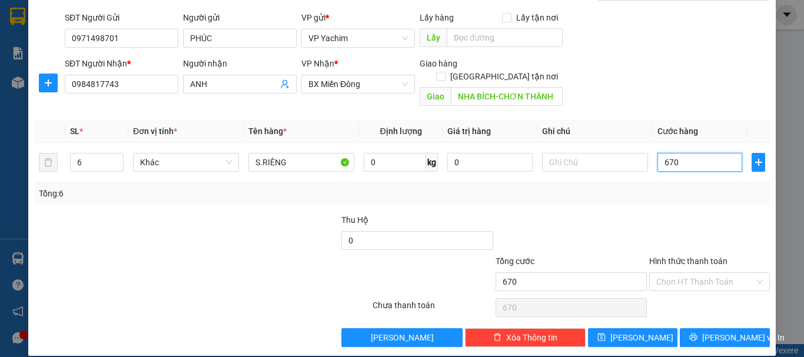
type input "670"
type input "6.700"
click at [683, 153] on input "6.700" at bounding box center [700, 162] width 85 height 19
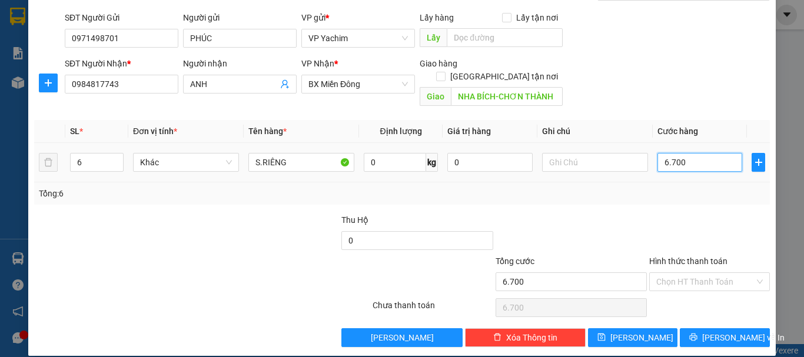
type input "670"
type input "670.000"
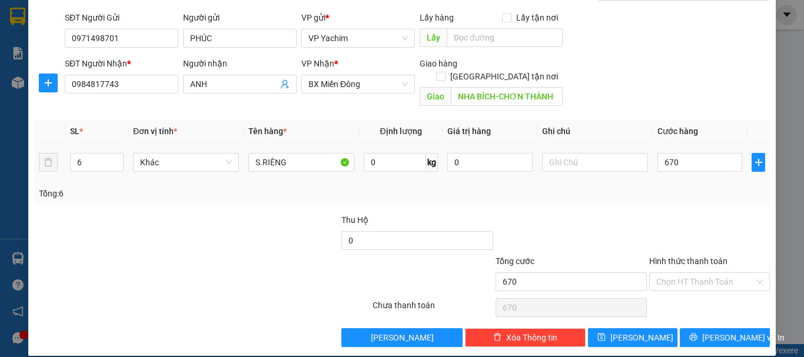
type input "670.000"
click at [672, 188] on div "Tổng: 6" at bounding box center [402, 194] width 736 height 22
click at [634, 332] on span "[PERSON_NAME]" at bounding box center [642, 338] width 63 height 13
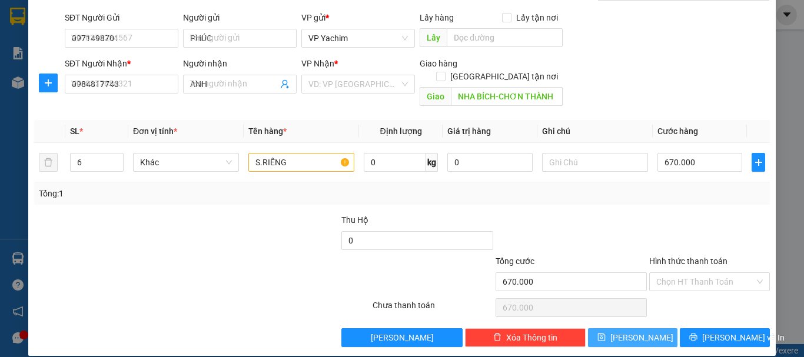
type input "0"
type input "1"
type input "0"
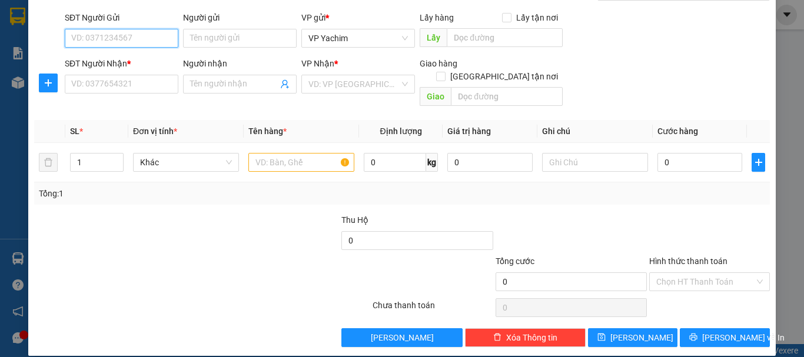
click at [151, 31] on input "SĐT Người Gửi" at bounding box center [122, 38] width 114 height 19
type input "0349410335"
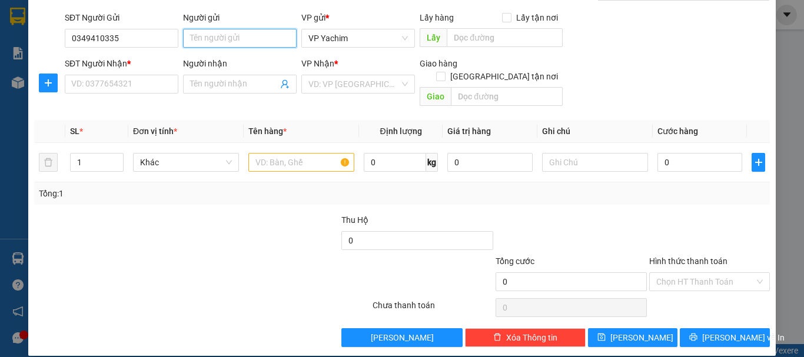
click at [220, 43] on input "Người gửi" at bounding box center [240, 38] width 114 height 19
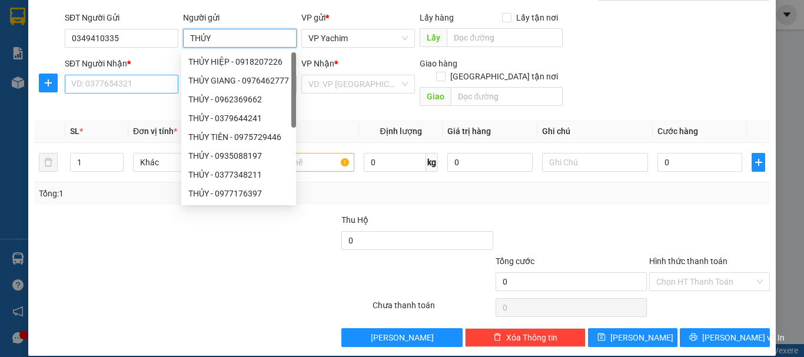
type input "THỦY"
click at [115, 84] on input "SĐT Người Nhận *" at bounding box center [122, 84] width 114 height 19
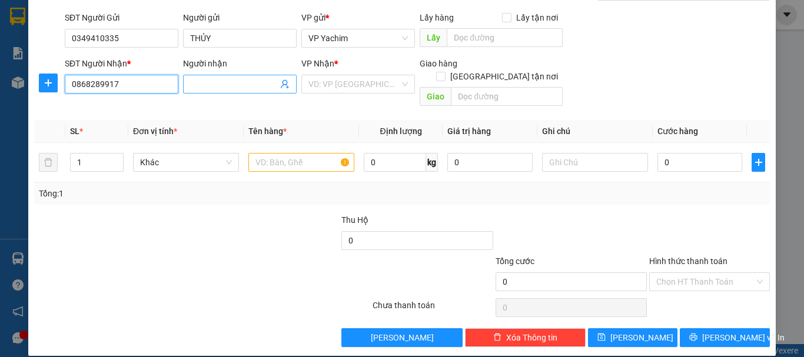
type input "0868289917"
click at [246, 85] on input "Người nhận" at bounding box center [234, 84] width 88 height 13
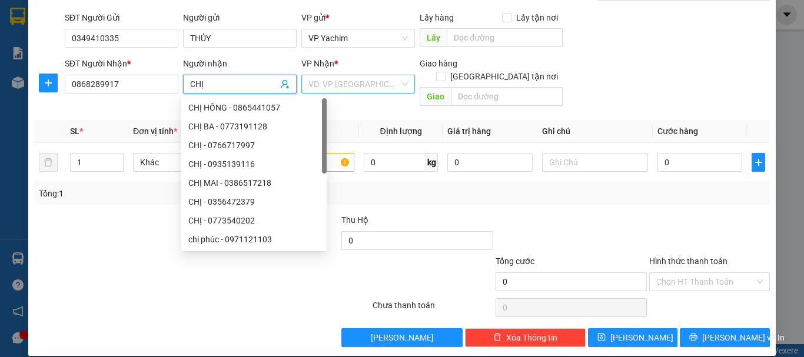
type input "CHỊ"
click at [323, 80] on input "search" at bounding box center [354, 84] width 91 height 18
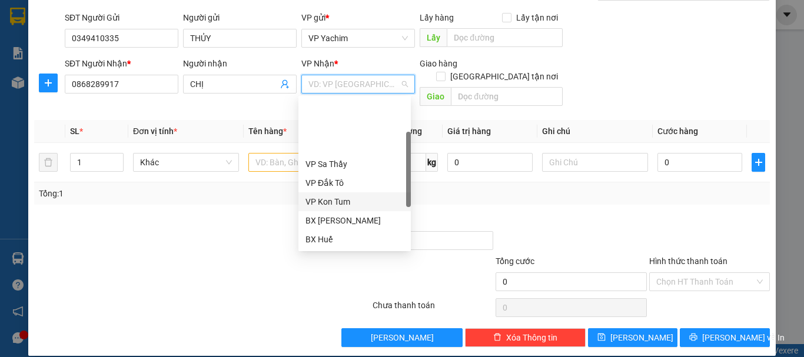
scroll to position [118, 0]
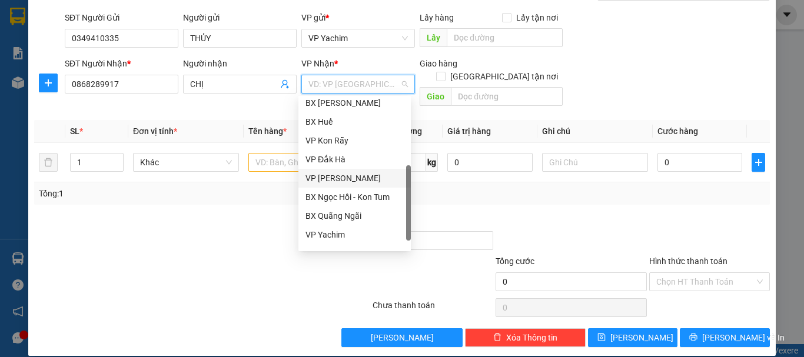
click at [345, 180] on div "VP [PERSON_NAME]" at bounding box center [355, 178] width 98 height 13
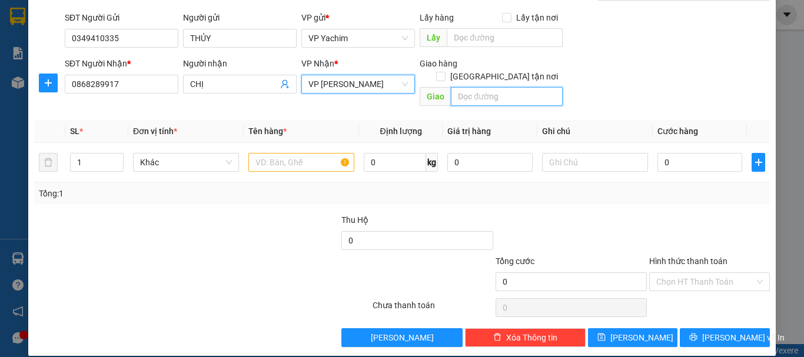
click at [493, 88] on input "text" at bounding box center [507, 96] width 112 height 19
type input "GTN/CR/50K Q.TÂN BÌNH"
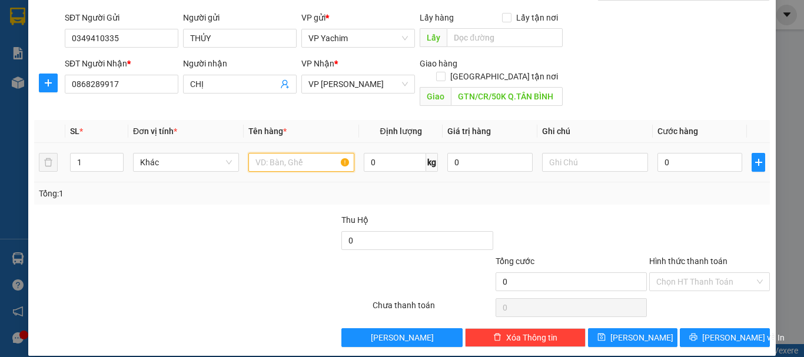
click at [292, 153] on input "text" at bounding box center [302, 162] width 106 height 19
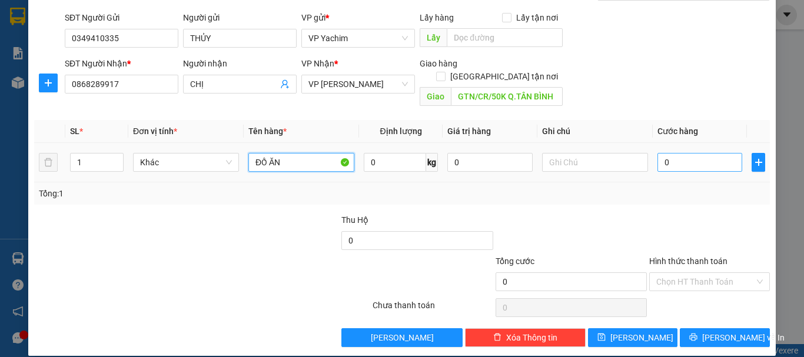
type input "ĐỒ ĂN"
click at [658, 153] on input "0" at bounding box center [700, 162] width 85 height 19
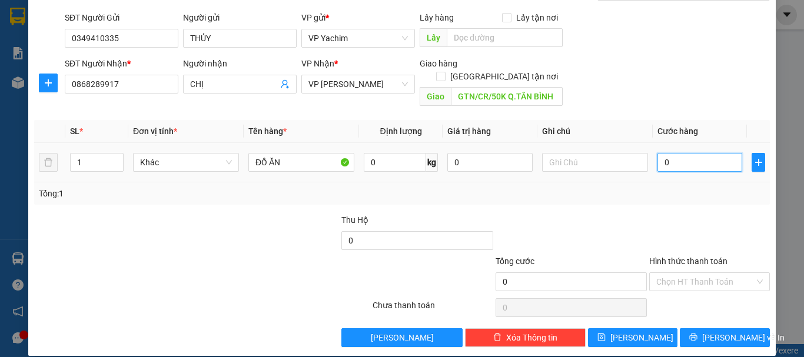
click at [658, 153] on input "0" at bounding box center [700, 162] width 85 height 19
type input "10"
type input "100"
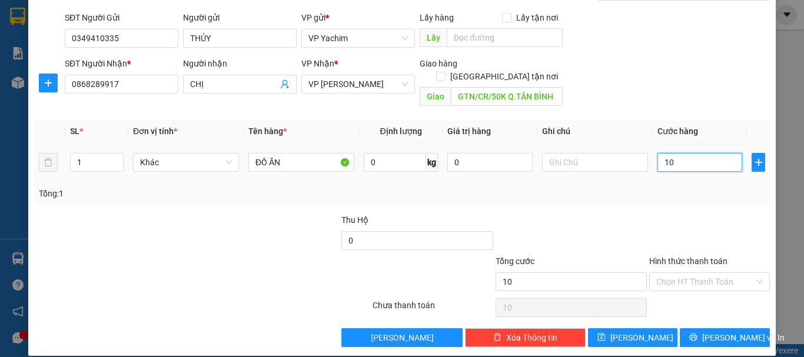
type input "100"
click at [445, 72] on input "[GEOGRAPHIC_DATA] tận nơi" at bounding box center [440, 76] width 8 height 8
checkbox input "true"
type input "100.000"
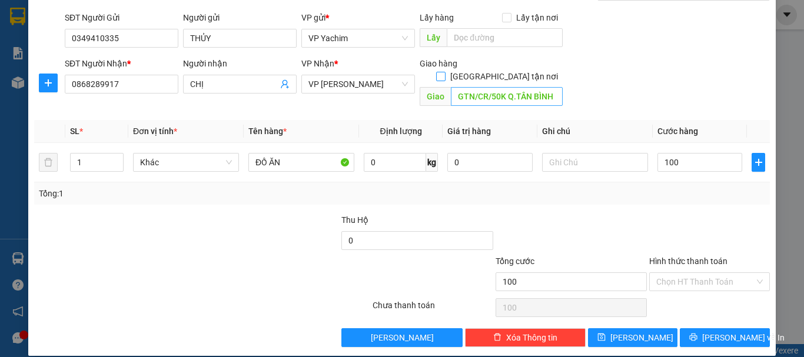
type input "100.000"
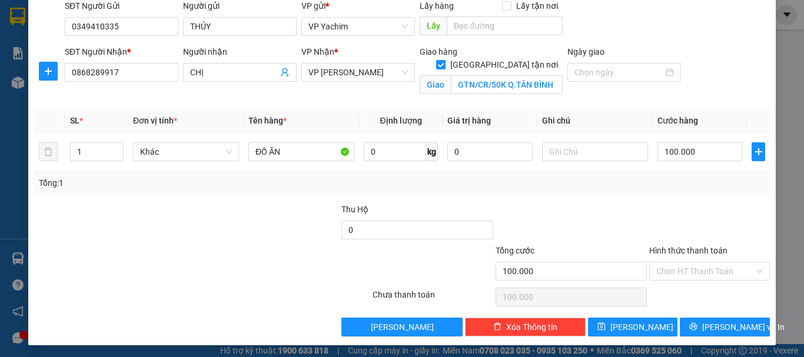
scroll to position [92, 0]
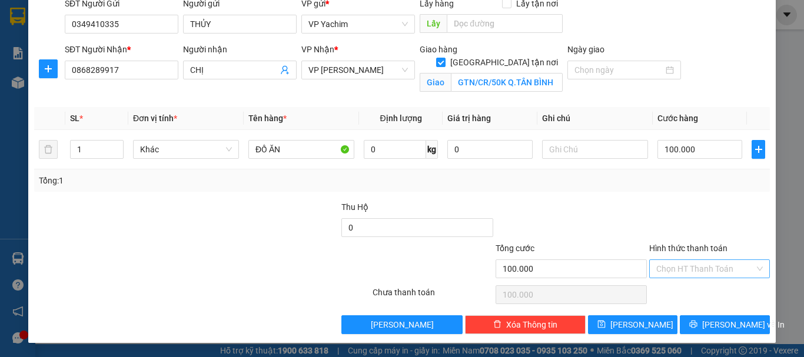
click at [730, 271] on input "Hình thức thanh toán" at bounding box center [706, 269] width 98 height 18
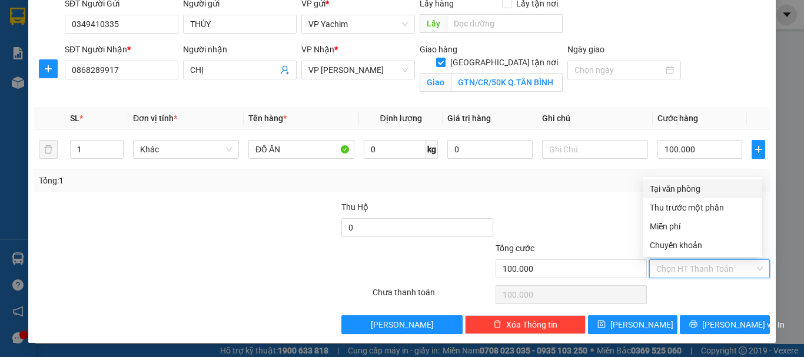
click at [690, 188] on div "Tại văn phòng" at bounding box center [702, 189] width 105 height 13
type input "0"
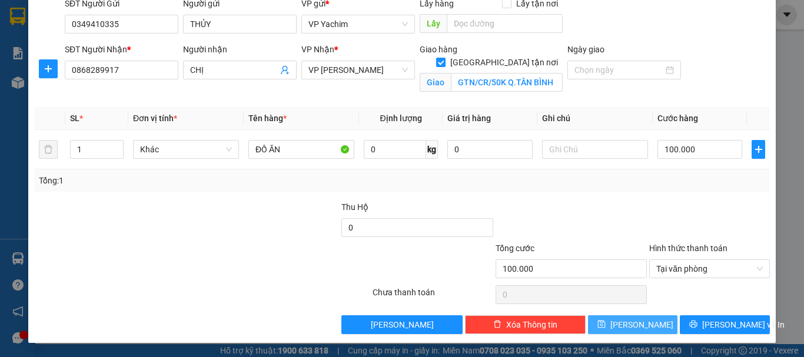
click at [647, 327] on button "[PERSON_NAME]" at bounding box center [633, 325] width 90 height 19
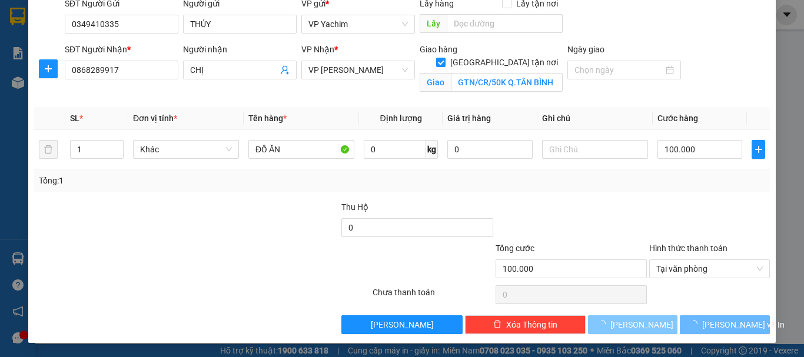
checkbox input "false"
type input "0"
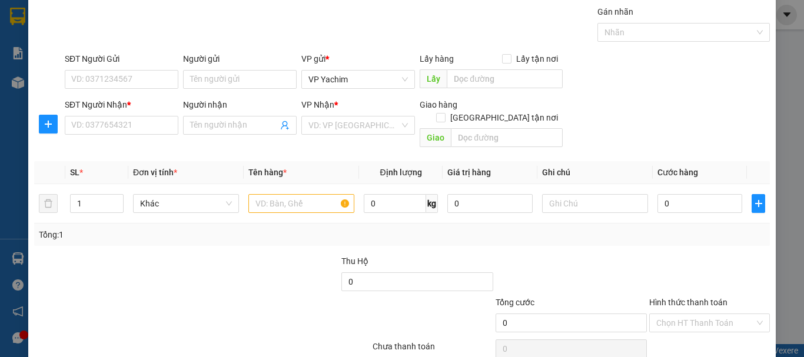
scroll to position [0, 0]
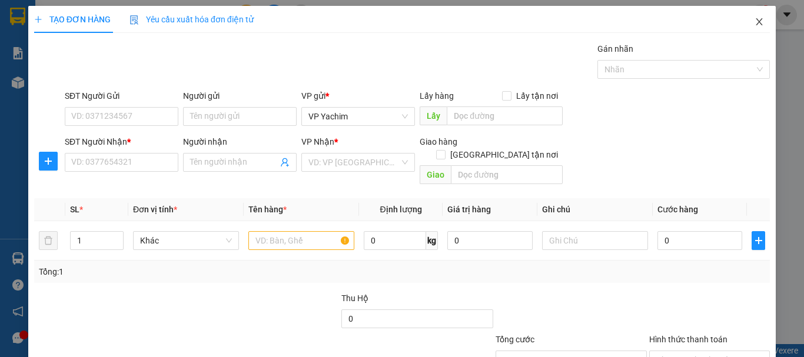
click at [755, 24] on icon "close" at bounding box center [759, 21] width 9 height 9
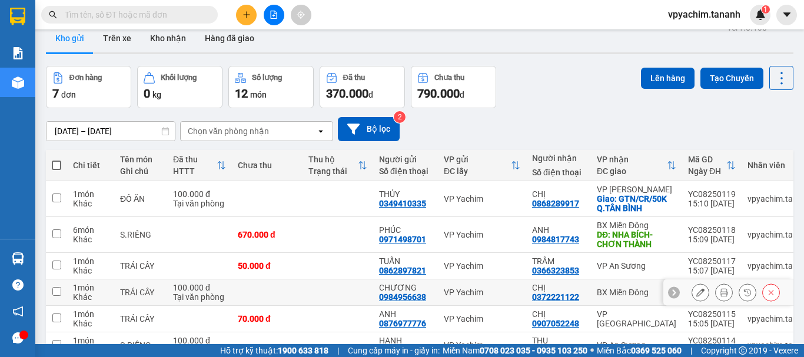
scroll to position [59, 0]
